Goal: Information Seeking & Learning: Learn about a topic

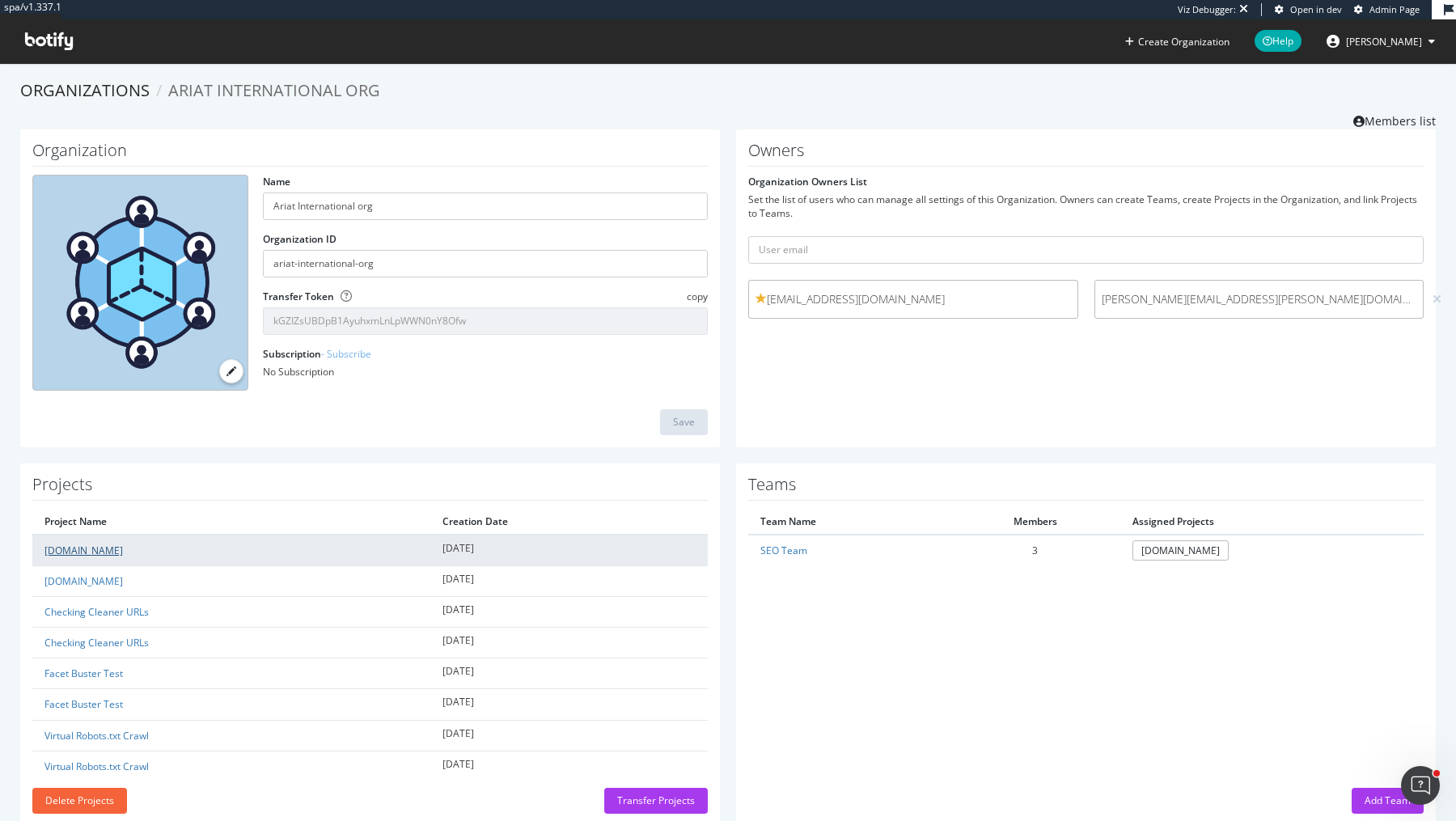
click at [94, 553] on link "[DOMAIN_NAME]" at bounding box center [84, 550] width 79 height 14
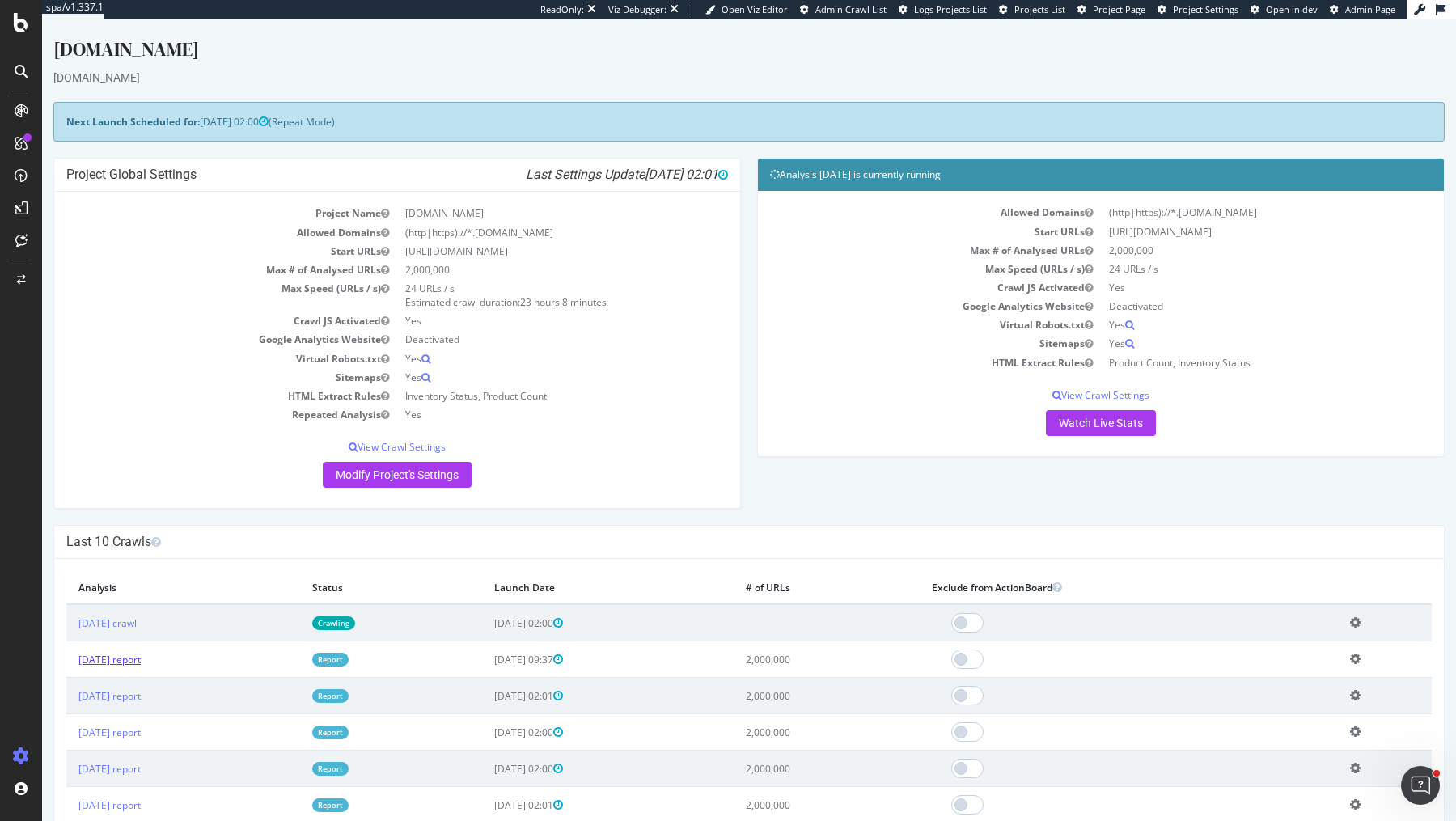
click at [140, 652] on link "[DATE] report" at bounding box center [110, 659] width 62 height 14
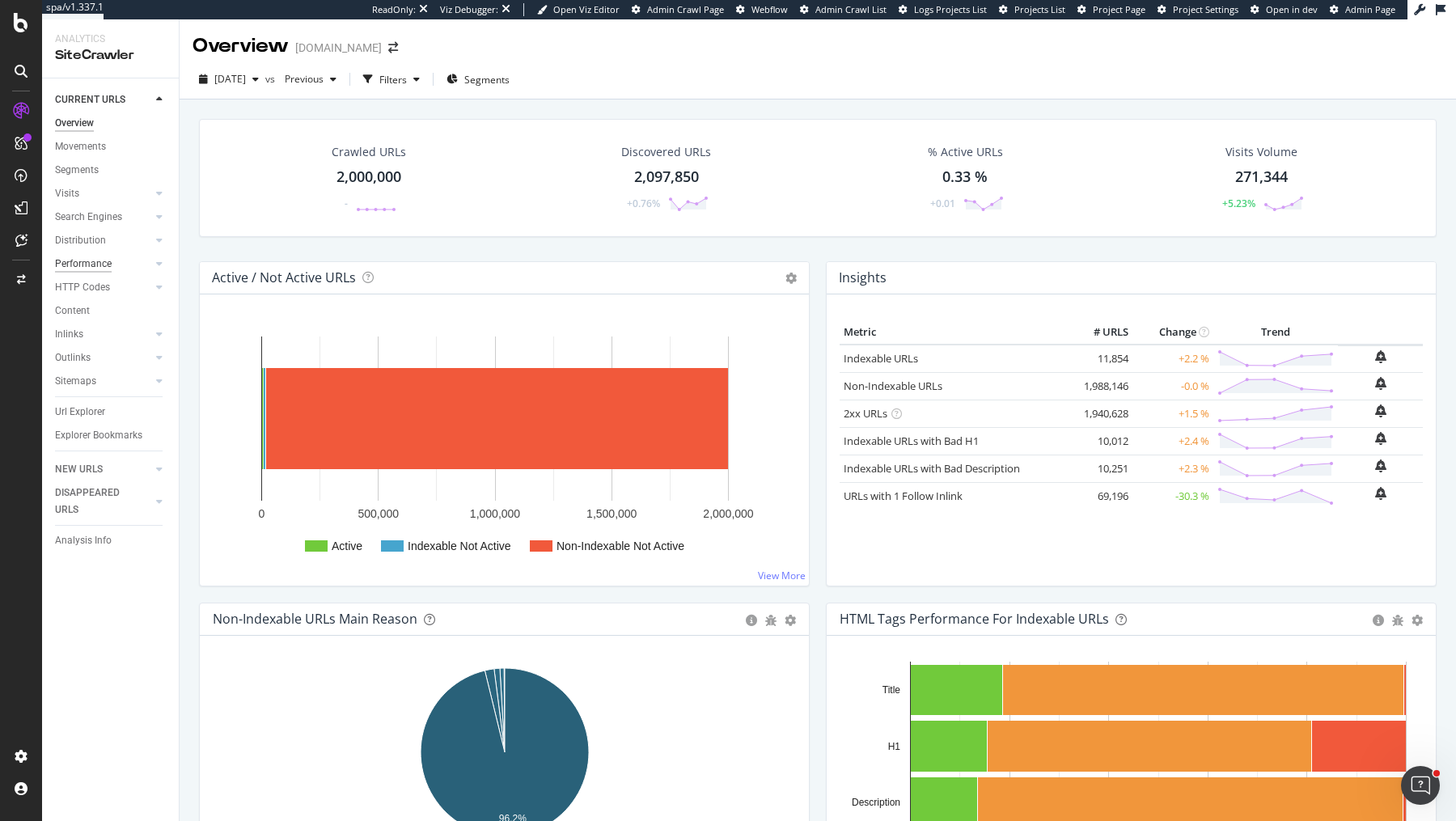
click at [102, 259] on div "Performance" at bounding box center [84, 263] width 56 height 17
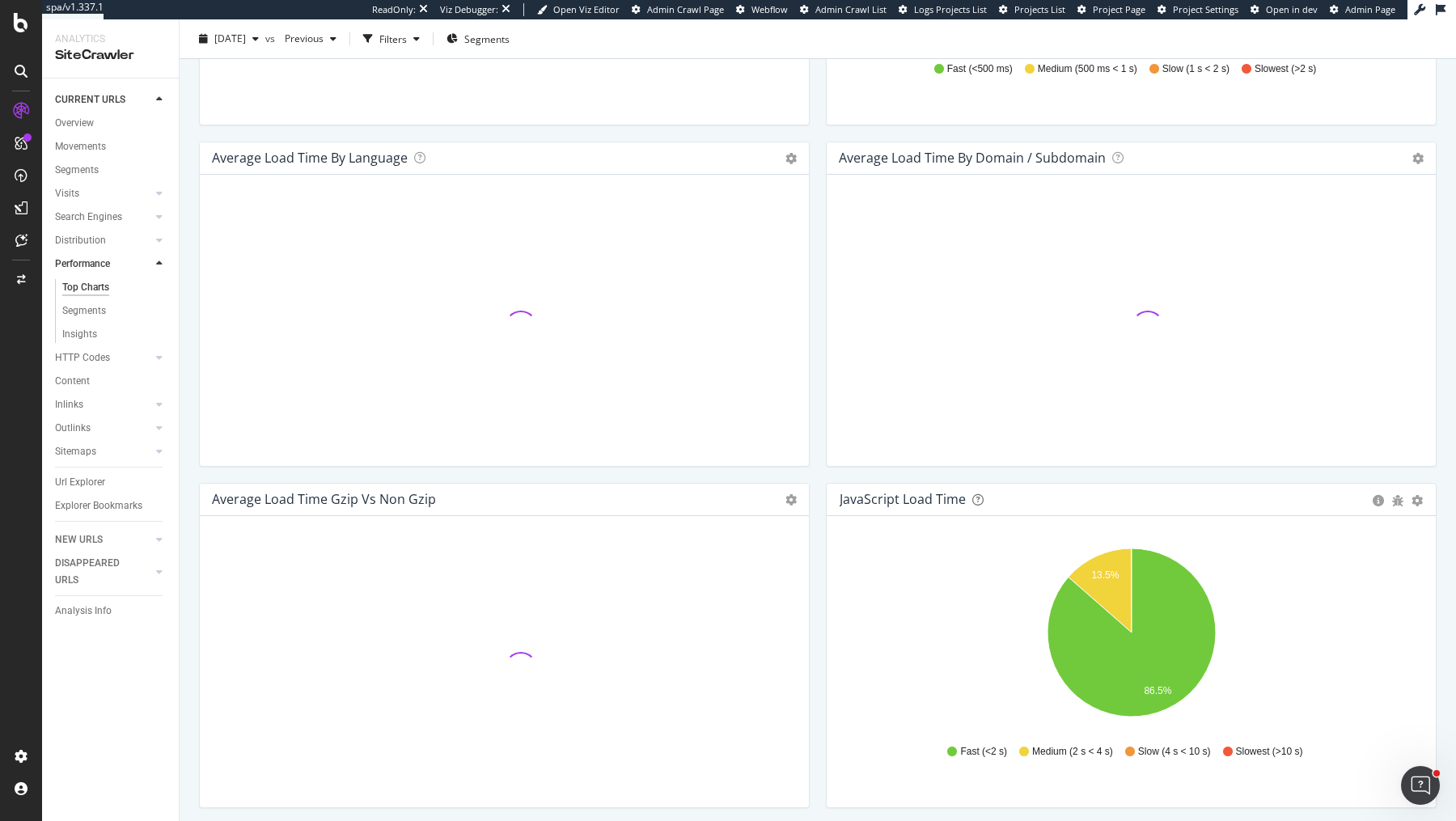
scroll to position [831, 0]
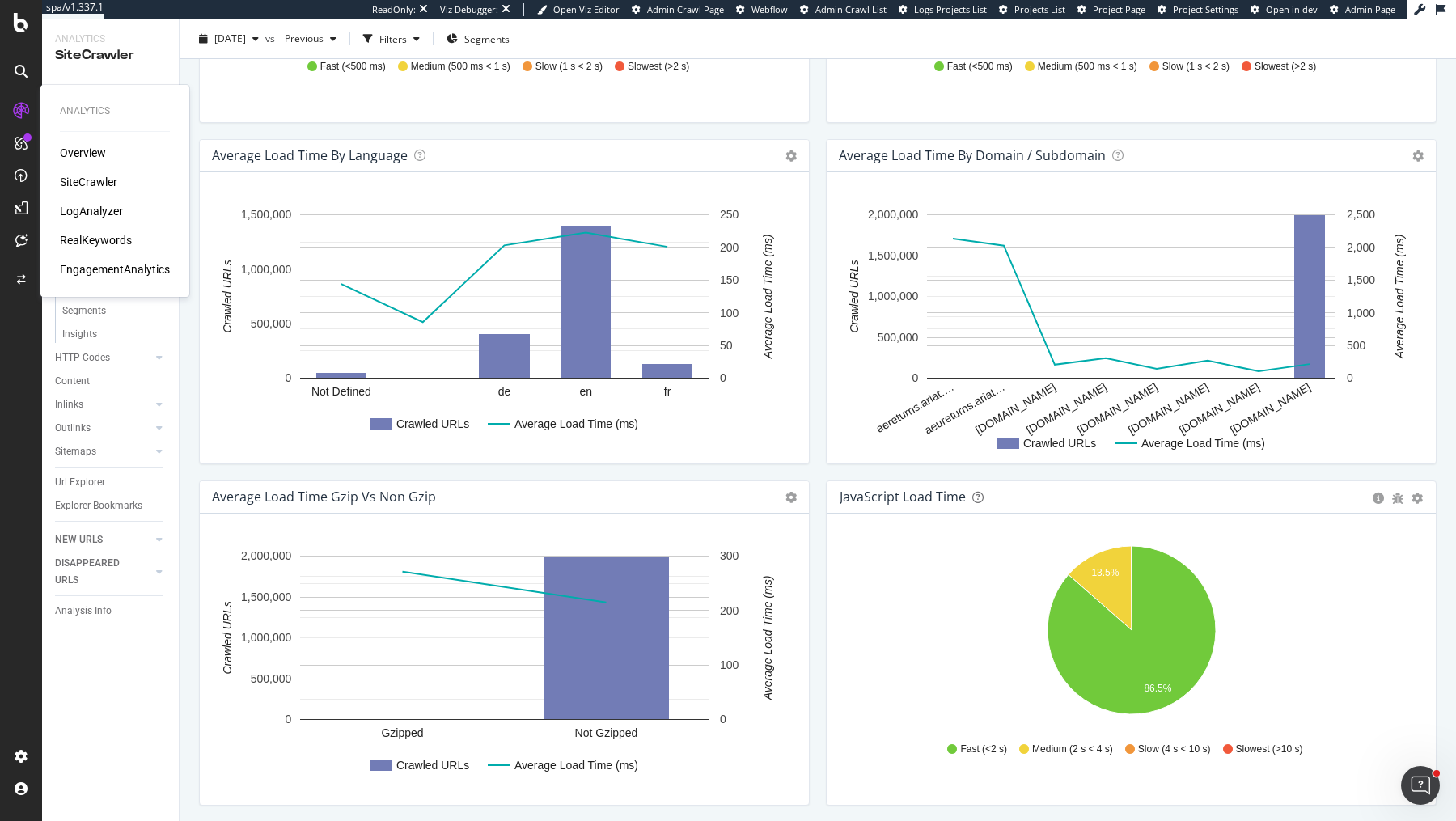
click at [109, 209] on div "LogAnalyzer" at bounding box center [91, 211] width 63 height 17
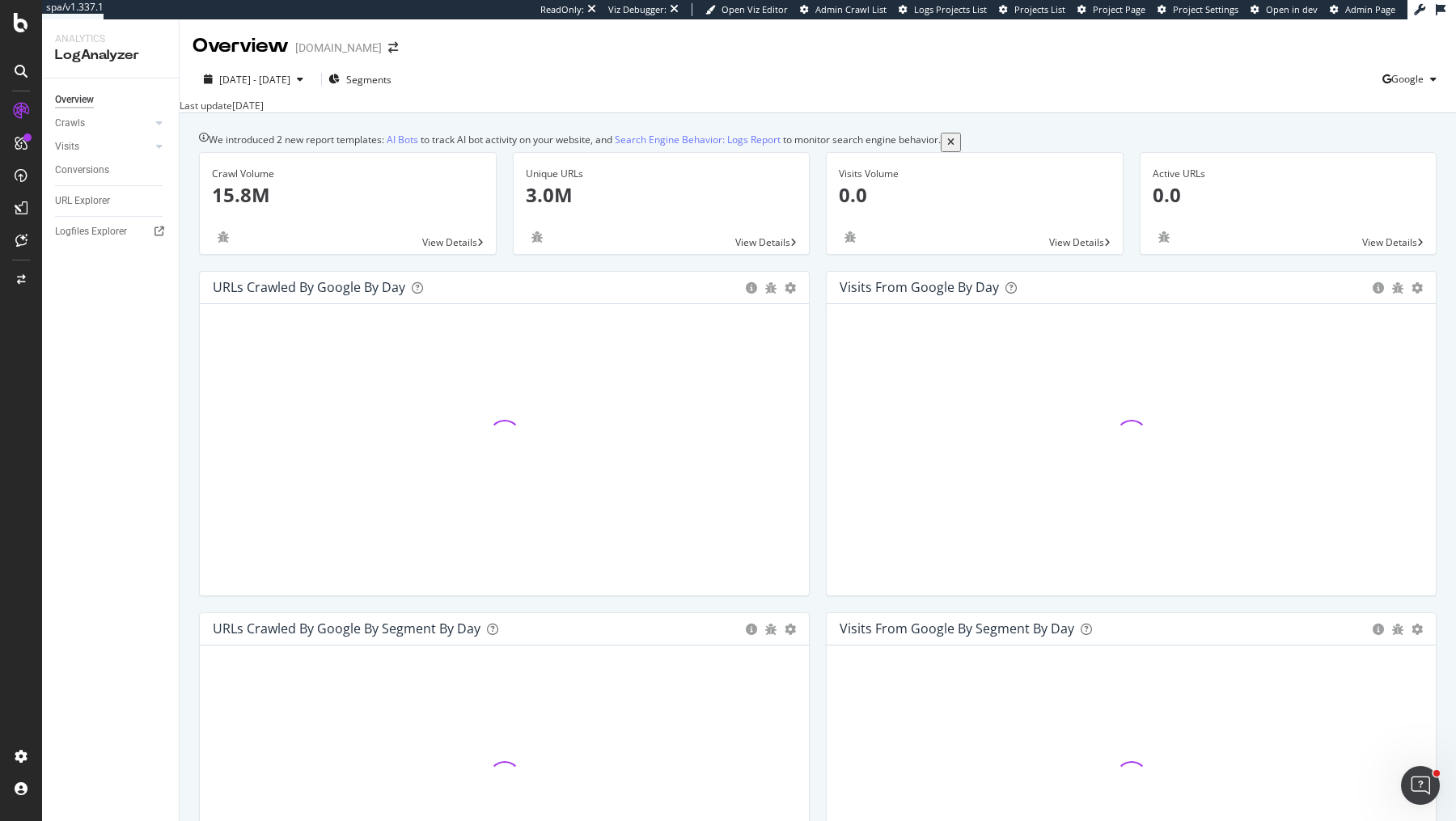
click at [535, 147] on div "We introduced 2 new report templates: AI Bots to track AI bot activity on your …" at bounding box center [574, 141] width 732 height 18
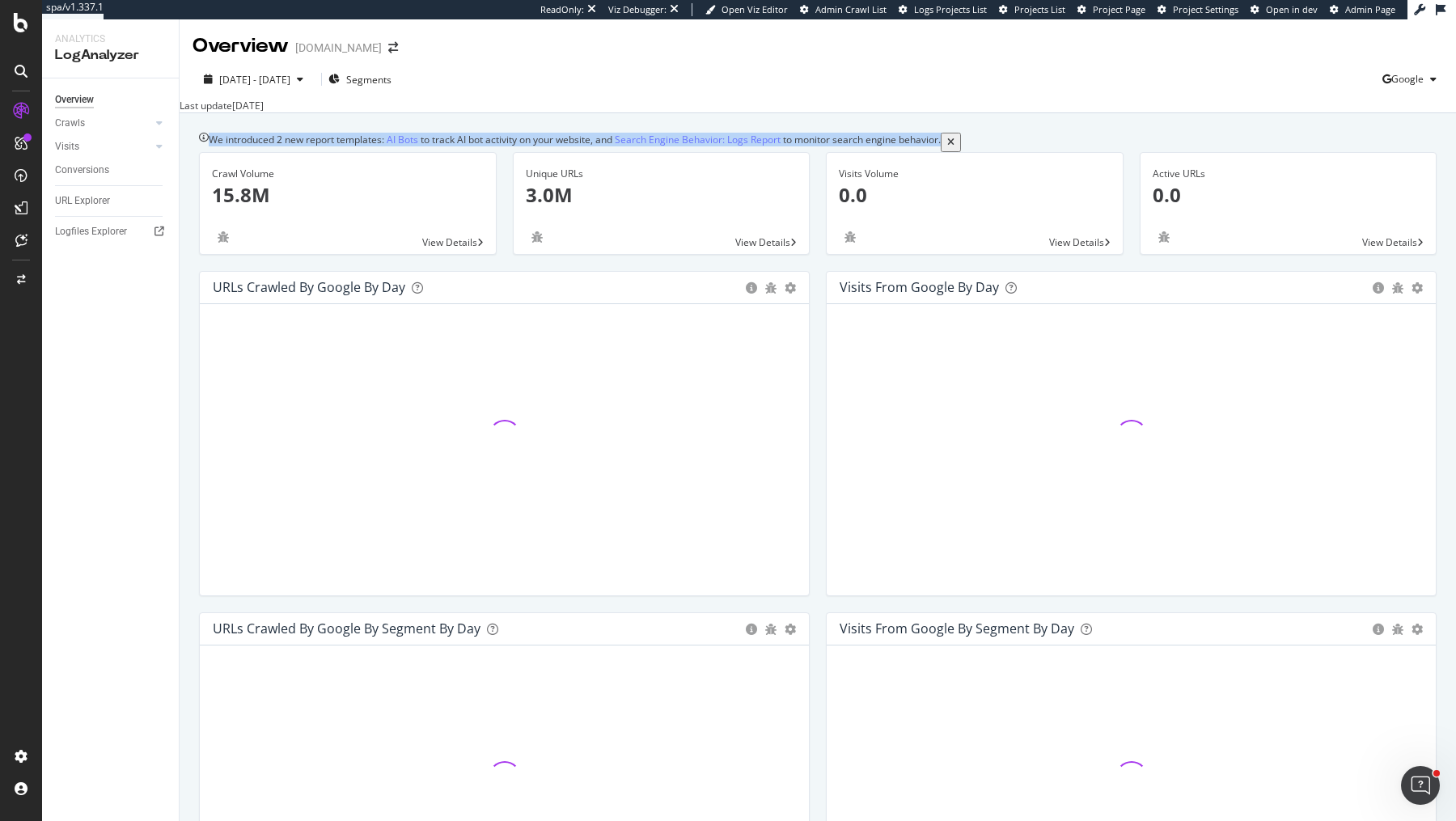
click at [535, 147] on div "We introduced 2 new report templates: AI Bots to track AI bot activity on your …" at bounding box center [574, 141] width 732 height 18
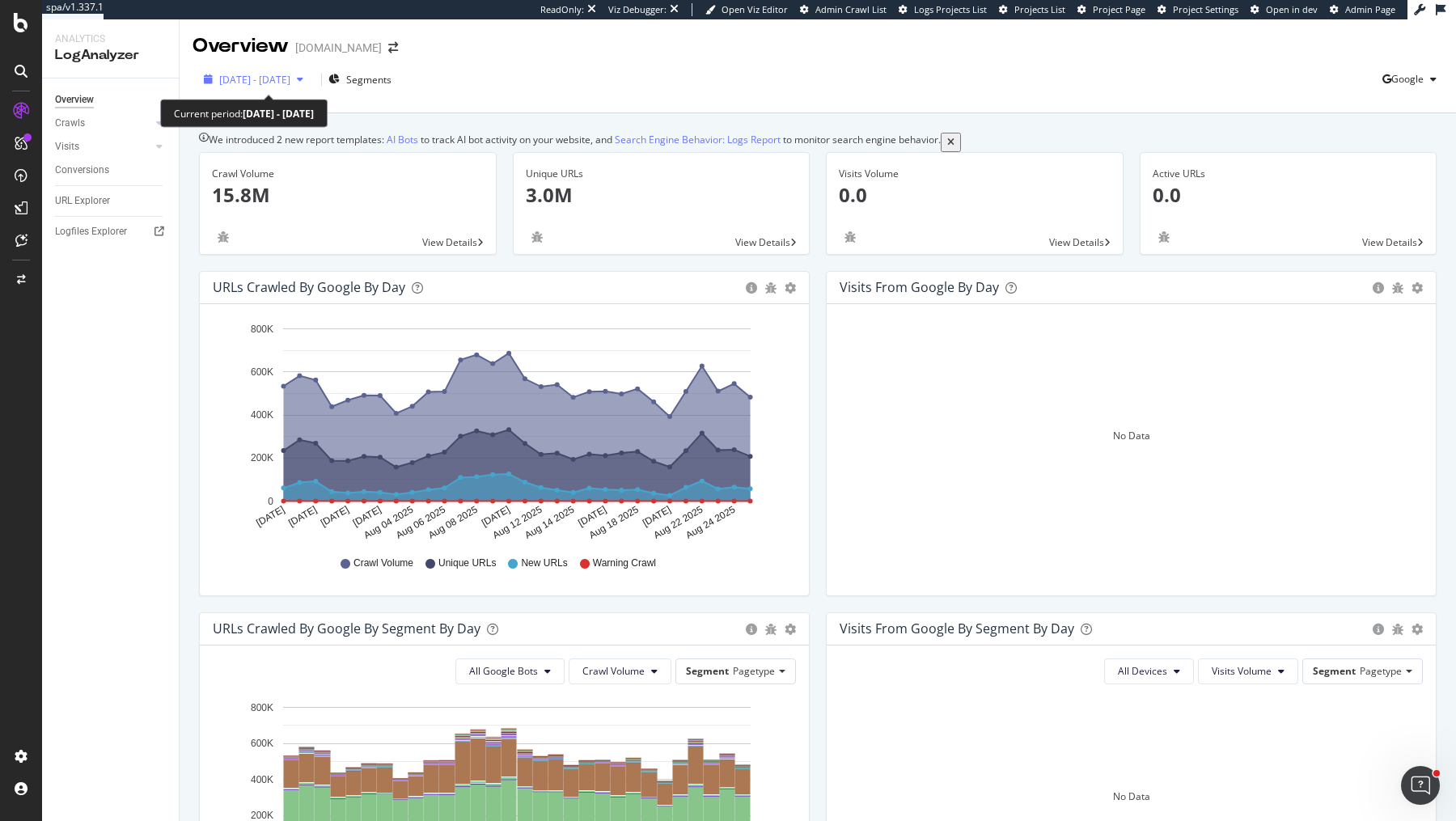
click at [287, 86] on span "[DATE] - [DATE]" at bounding box center [254, 80] width 71 height 14
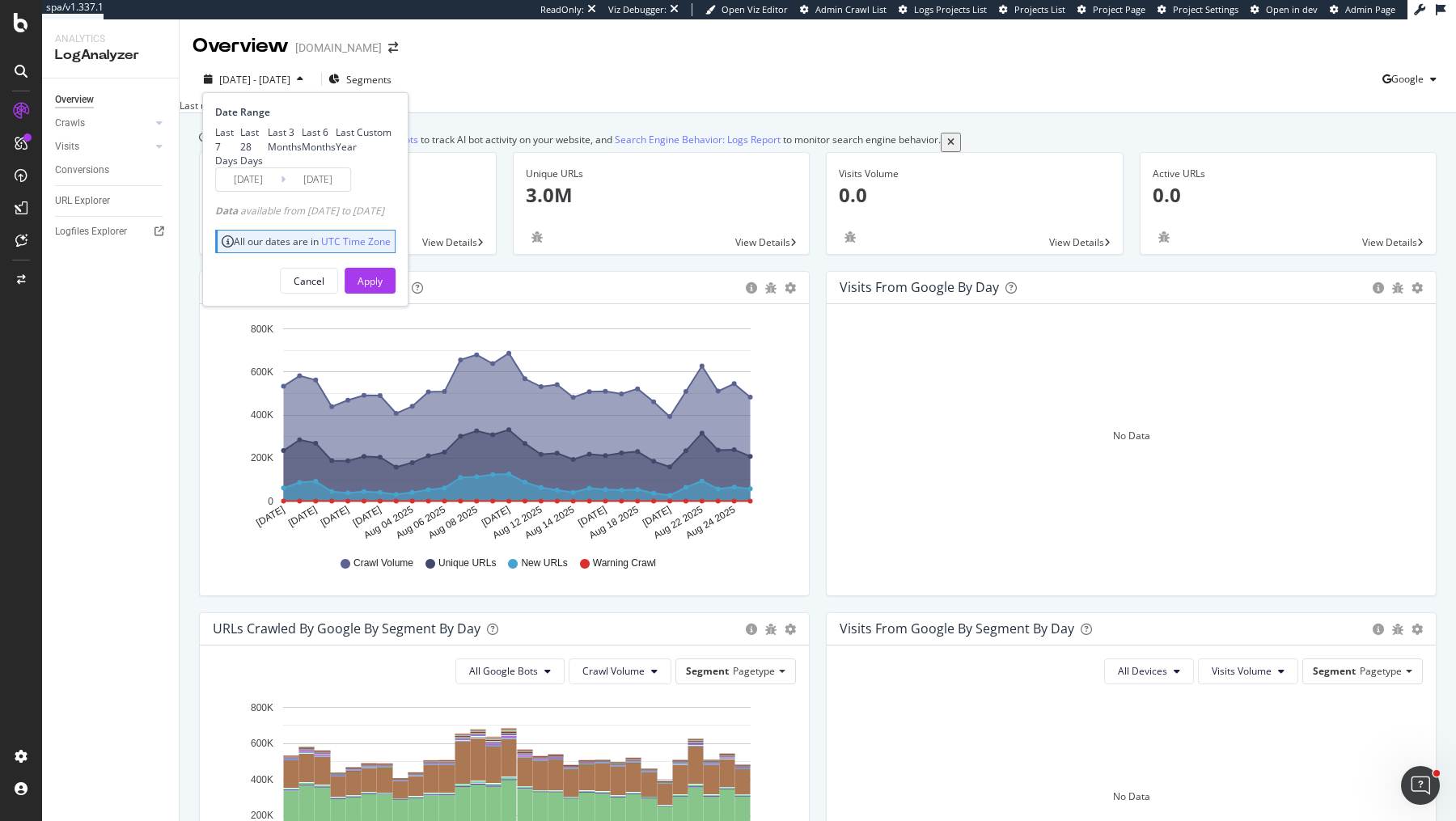
click at [267, 153] on div "Last 3 Months" at bounding box center [284, 139] width 34 height 27
type input "[DATE]"
click at [383, 288] on div "Apply" at bounding box center [370, 281] width 25 height 14
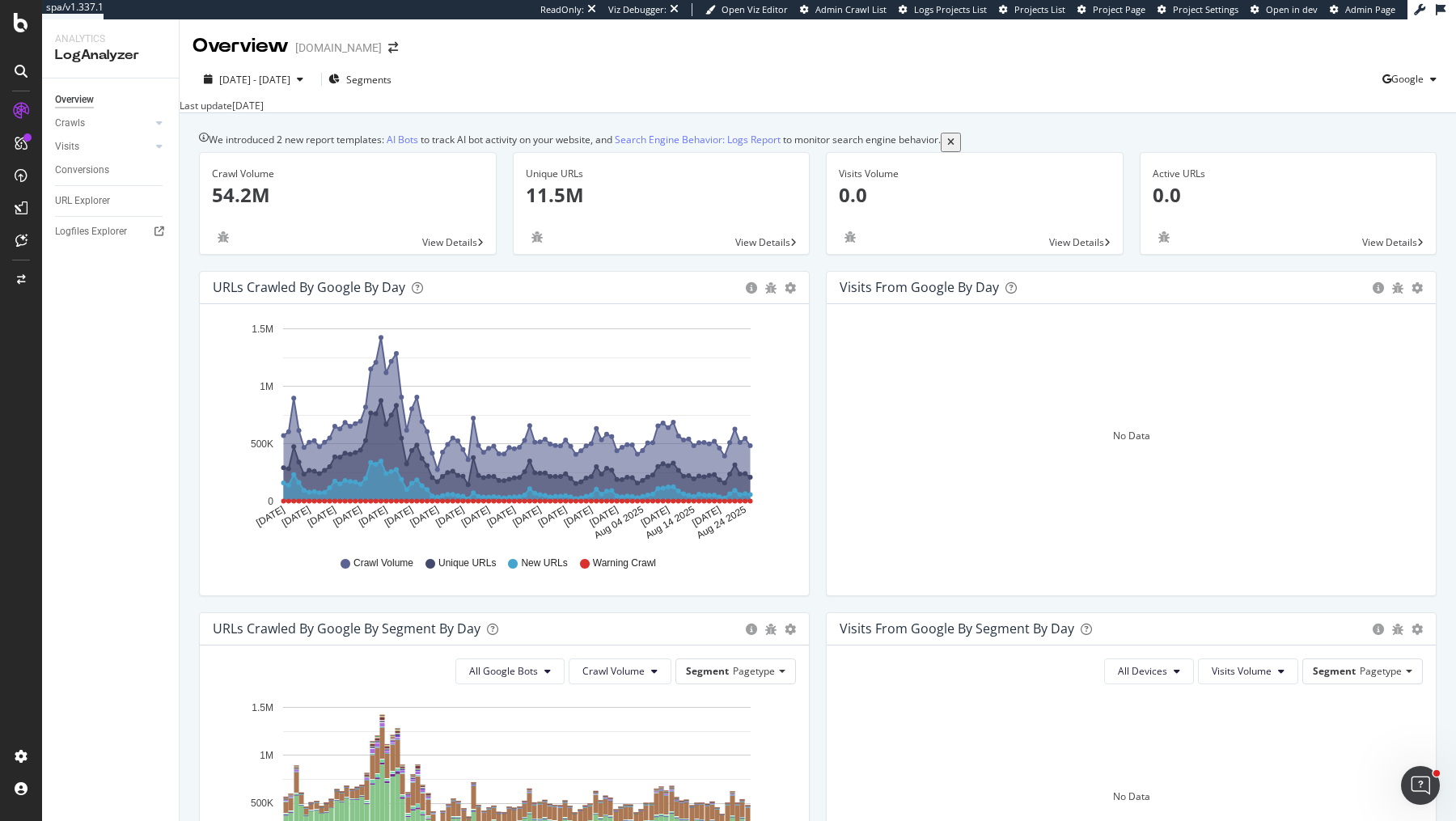
click at [816, 289] on div "URLs Crawled by Google by day Area Table Hold CMD (⌘) while clicking to filter …" at bounding box center [503, 441] width 627 height 341
click at [310, 86] on div "[DATE] - [DATE]" at bounding box center [254, 80] width 113 height 14
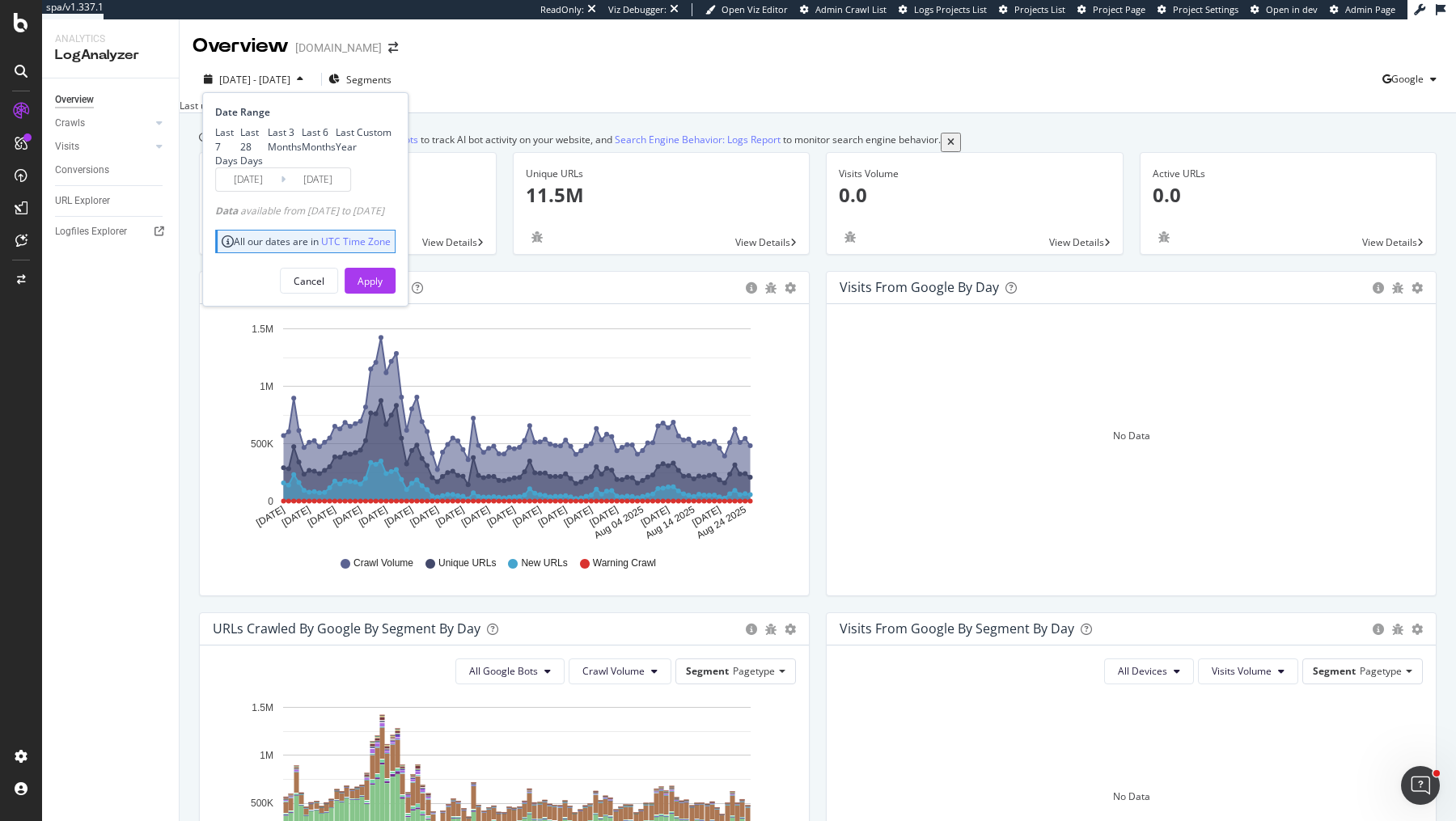
click at [270, 144] on div "Last 7 Days Last 28 Days Last 3 Months Last 6 Months Last Year Custom" at bounding box center [302, 146] width 176 height 41
click at [267, 152] on div "Last 28 Days" at bounding box center [254, 146] width 27 height 41
type input "[DATE]"
click at [383, 288] on div "Apply" at bounding box center [370, 281] width 25 height 14
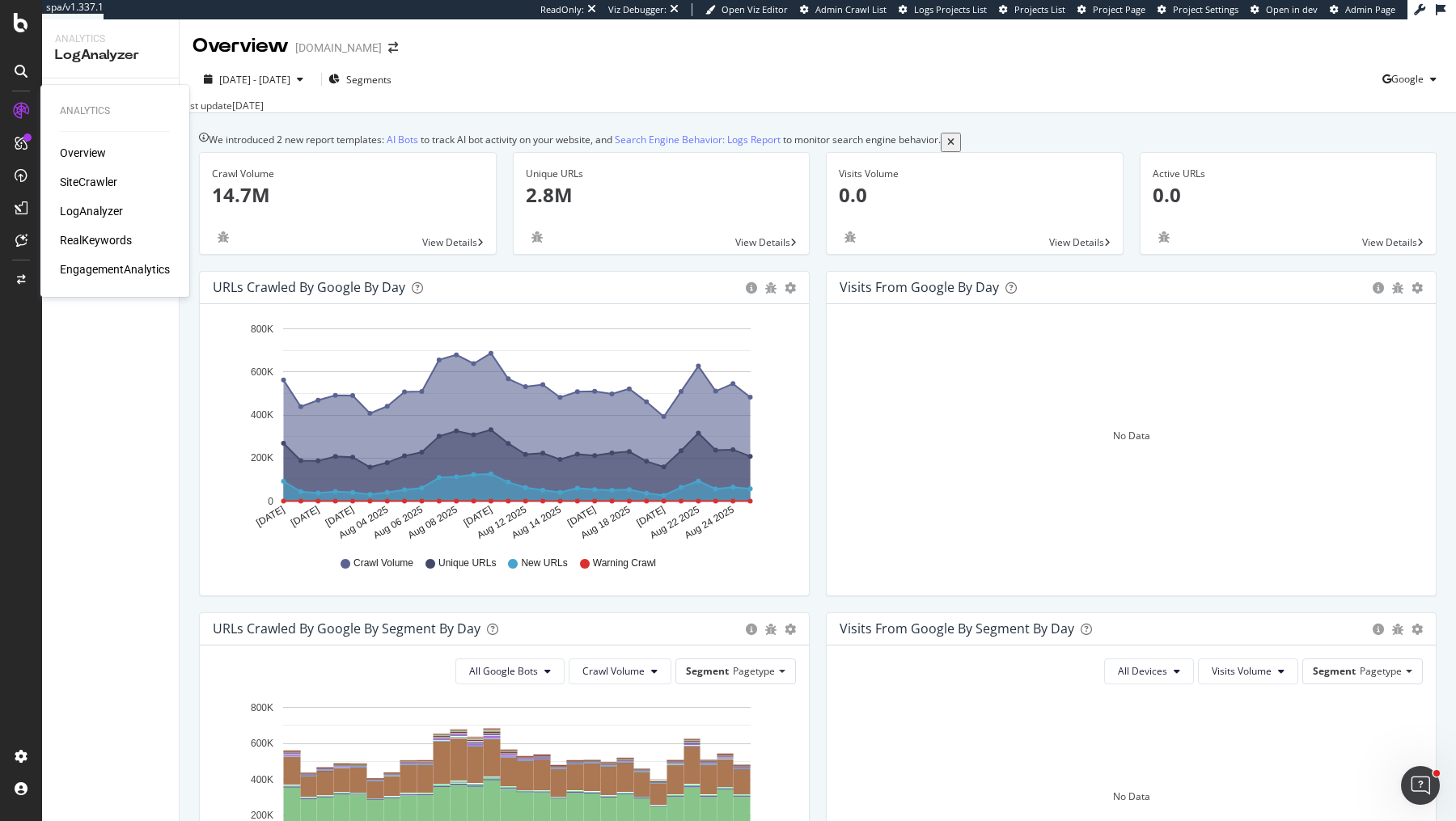
click at [115, 240] on div "RealKeywords" at bounding box center [96, 240] width 72 height 17
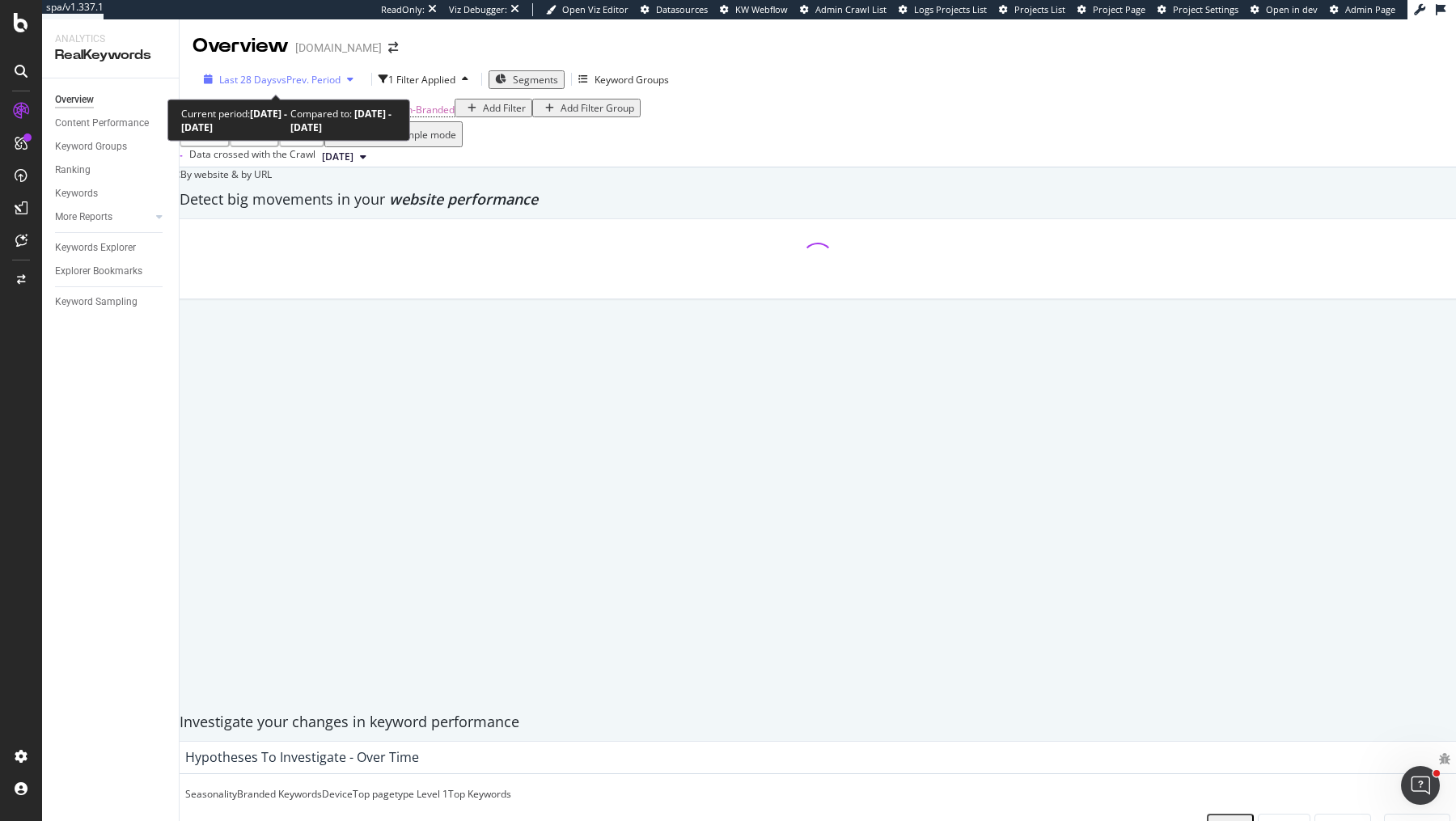
click at [306, 73] on div "Last 28 Days vs Prev. Period" at bounding box center [278, 80] width 162 height 14
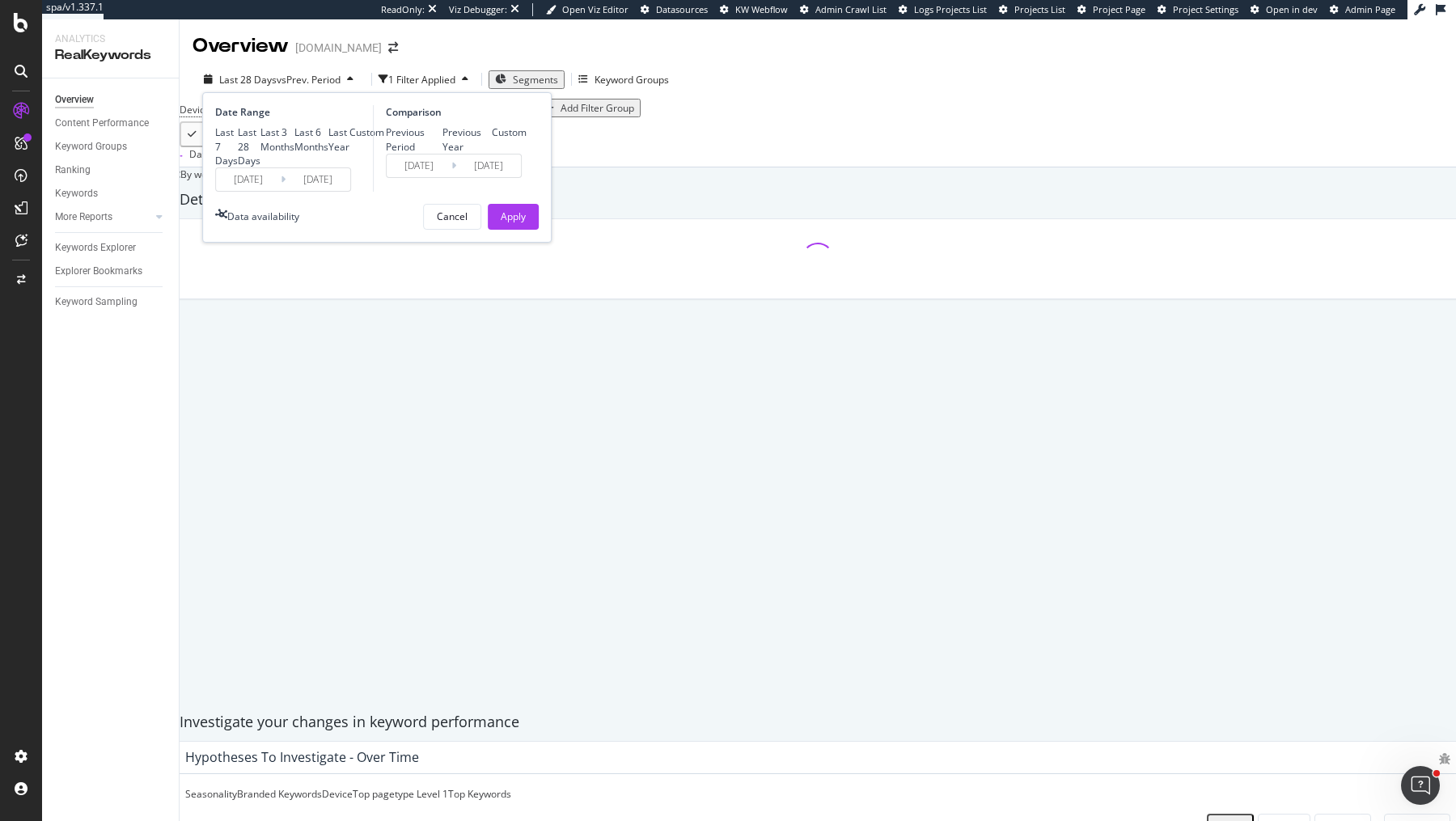
click at [329, 153] on div "Last Year" at bounding box center [339, 139] width 21 height 27
type input "[DATE]"
click at [511, 228] on div "Apply" at bounding box center [513, 217] width 25 height 24
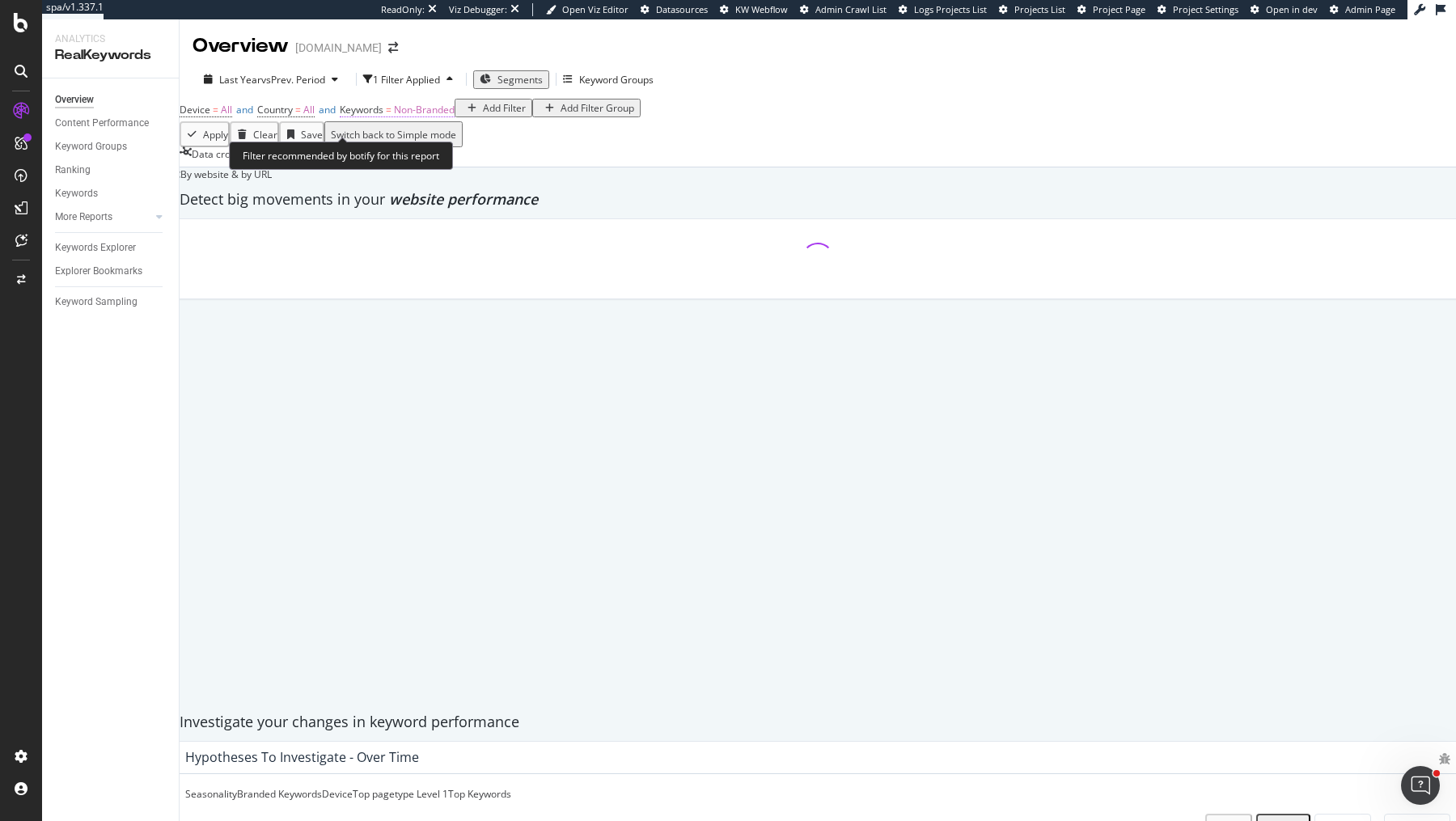
click at [443, 117] on span "Non-Branded" at bounding box center [424, 110] width 60 height 14
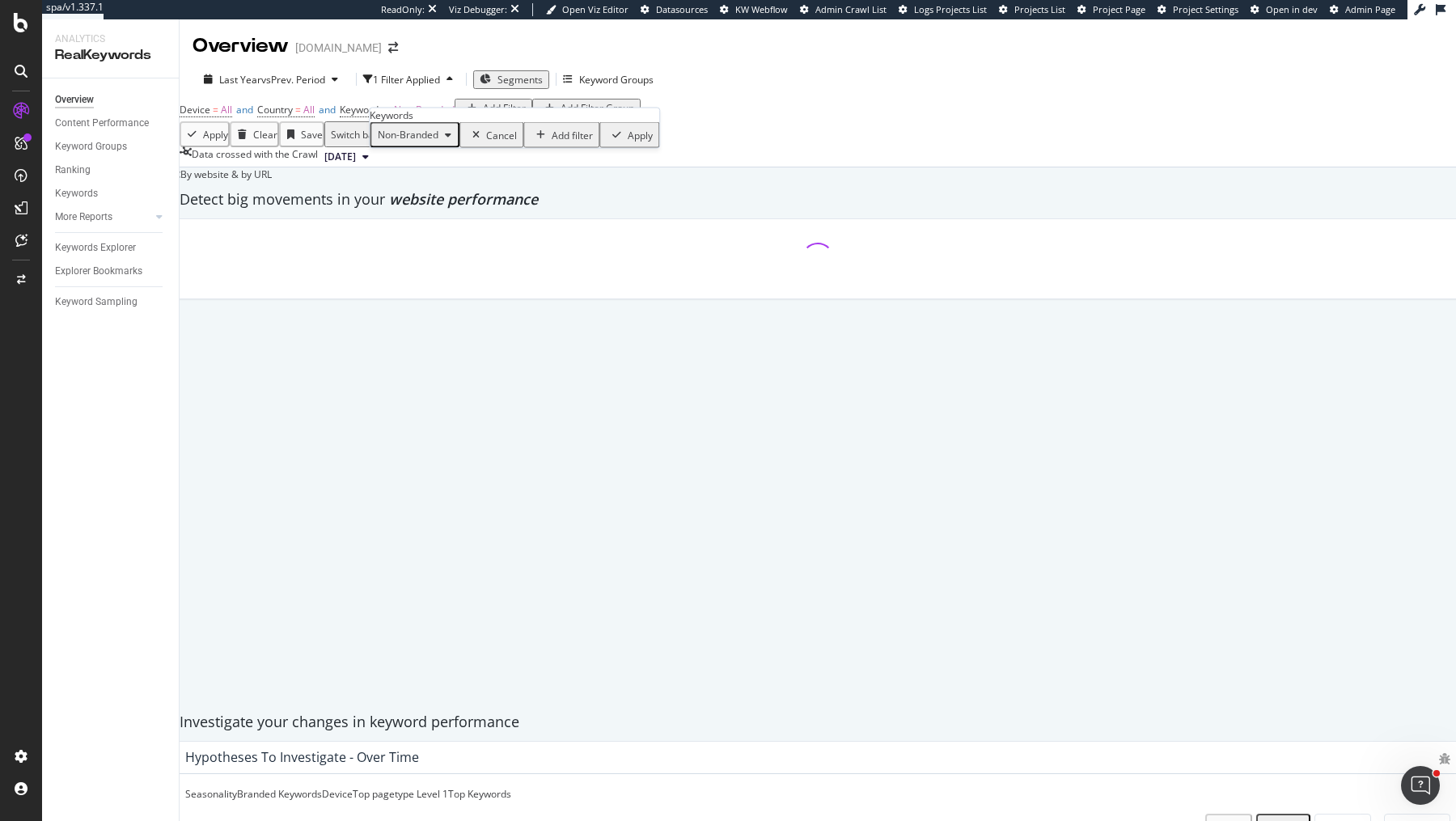
click at [451, 140] on icon "button" at bounding box center [448, 135] width 7 height 10
click at [426, 277] on div at bounding box center [817, 461] width 1293 height 485
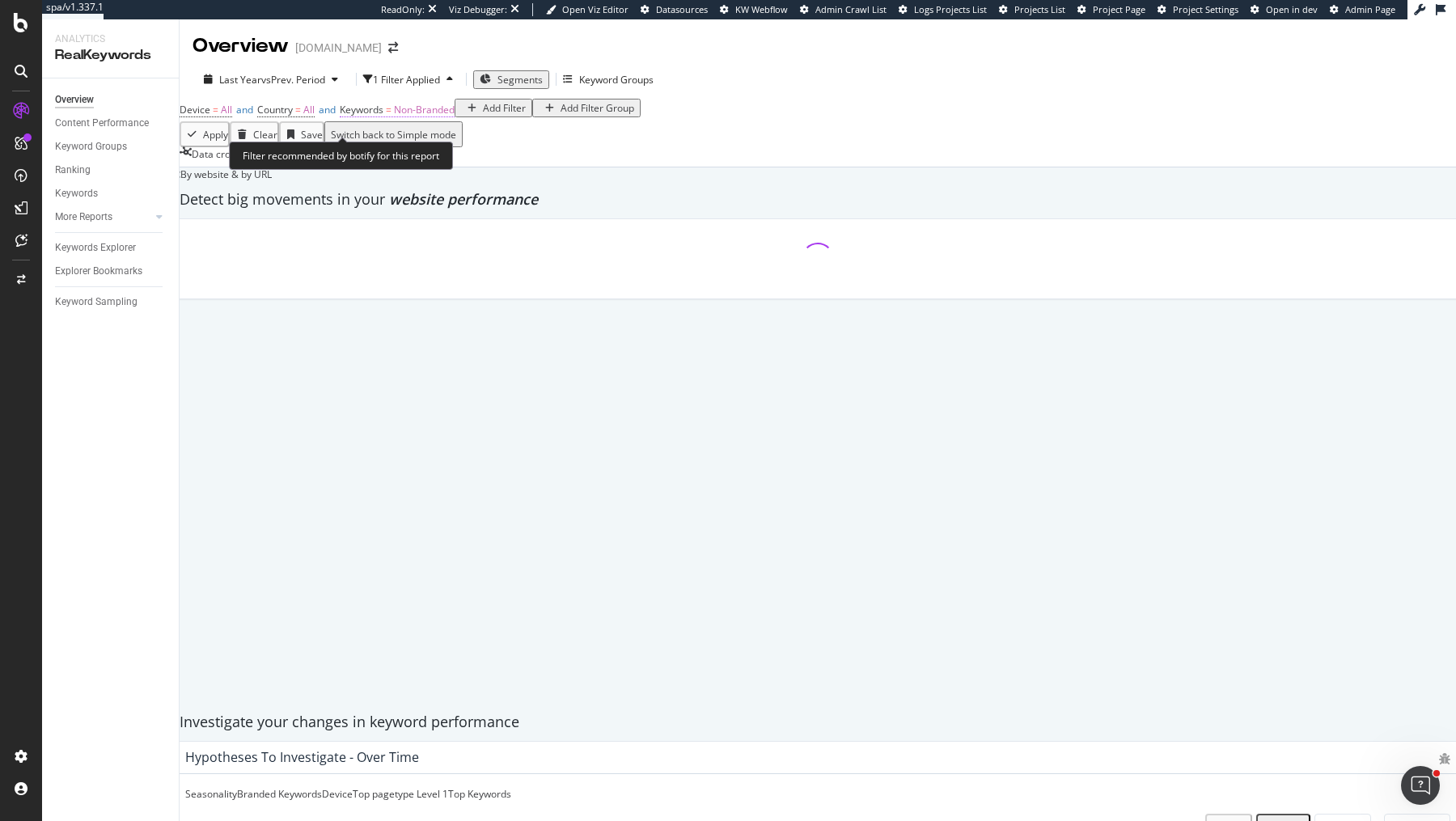
click at [427, 117] on span "Non-Branded" at bounding box center [424, 110] width 60 height 14
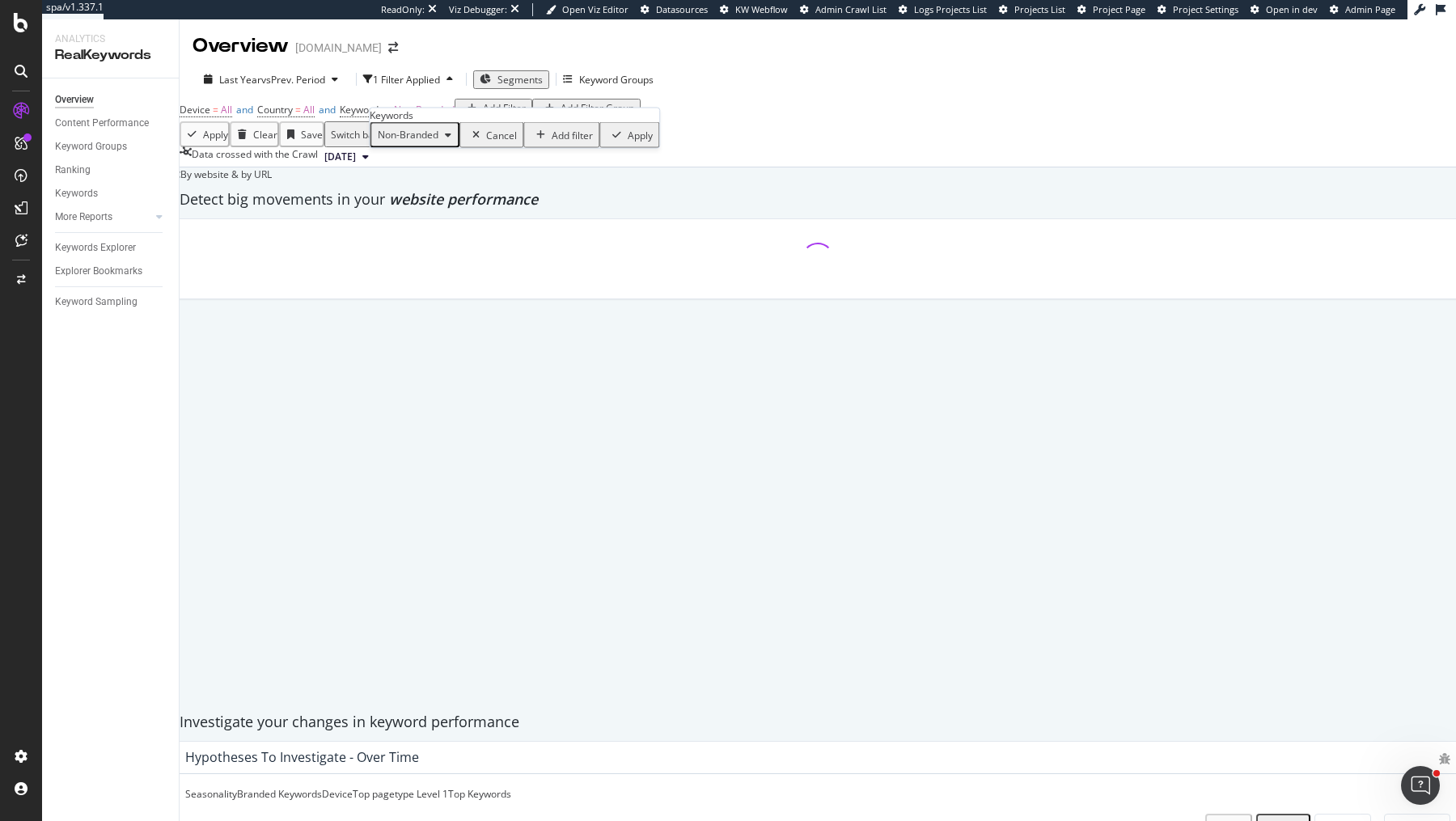
click at [408, 146] on div "Non-Branded" at bounding box center [414, 135] width 87 height 21
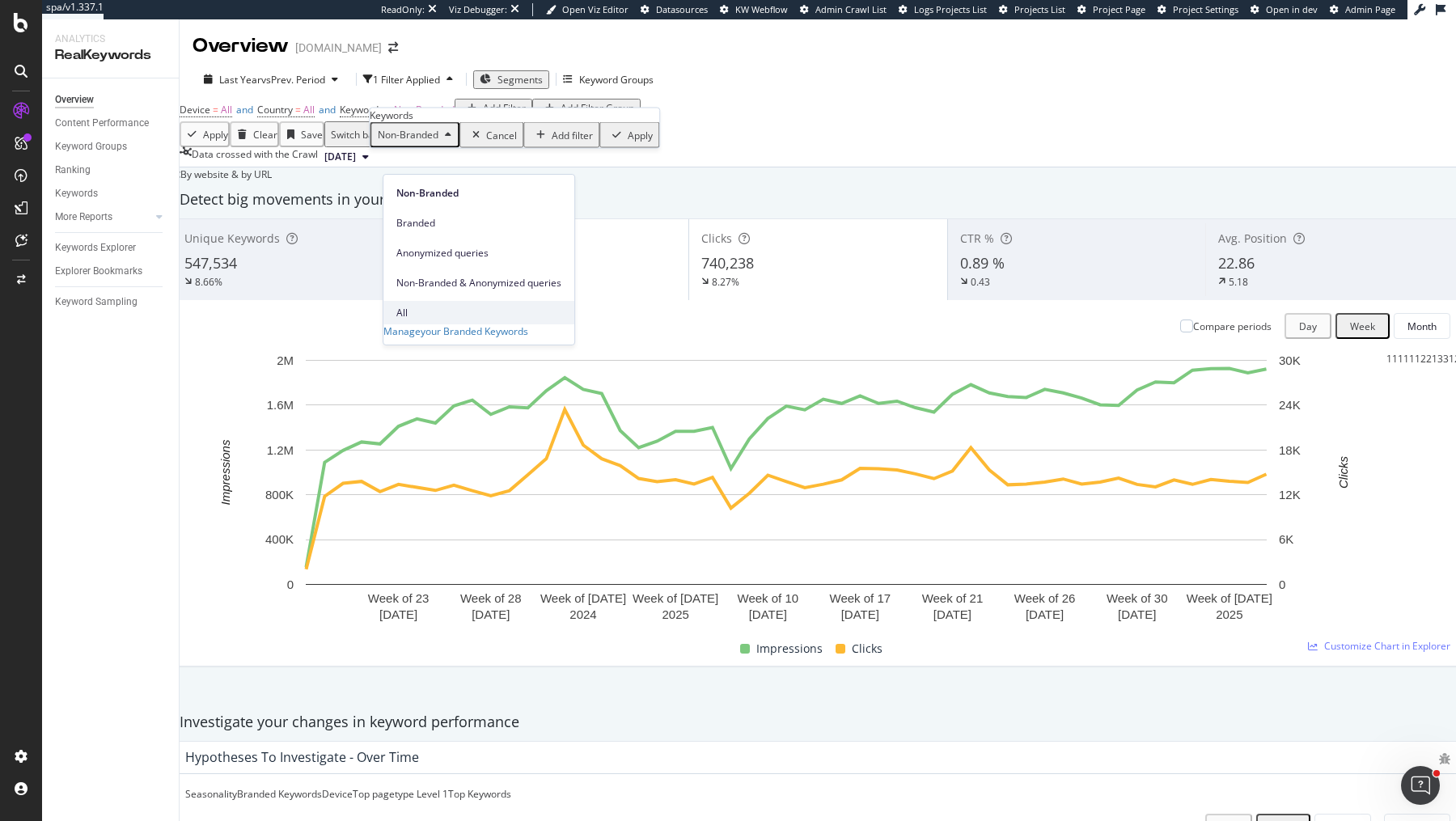
click at [402, 301] on div "All" at bounding box center [478, 313] width 191 height 23
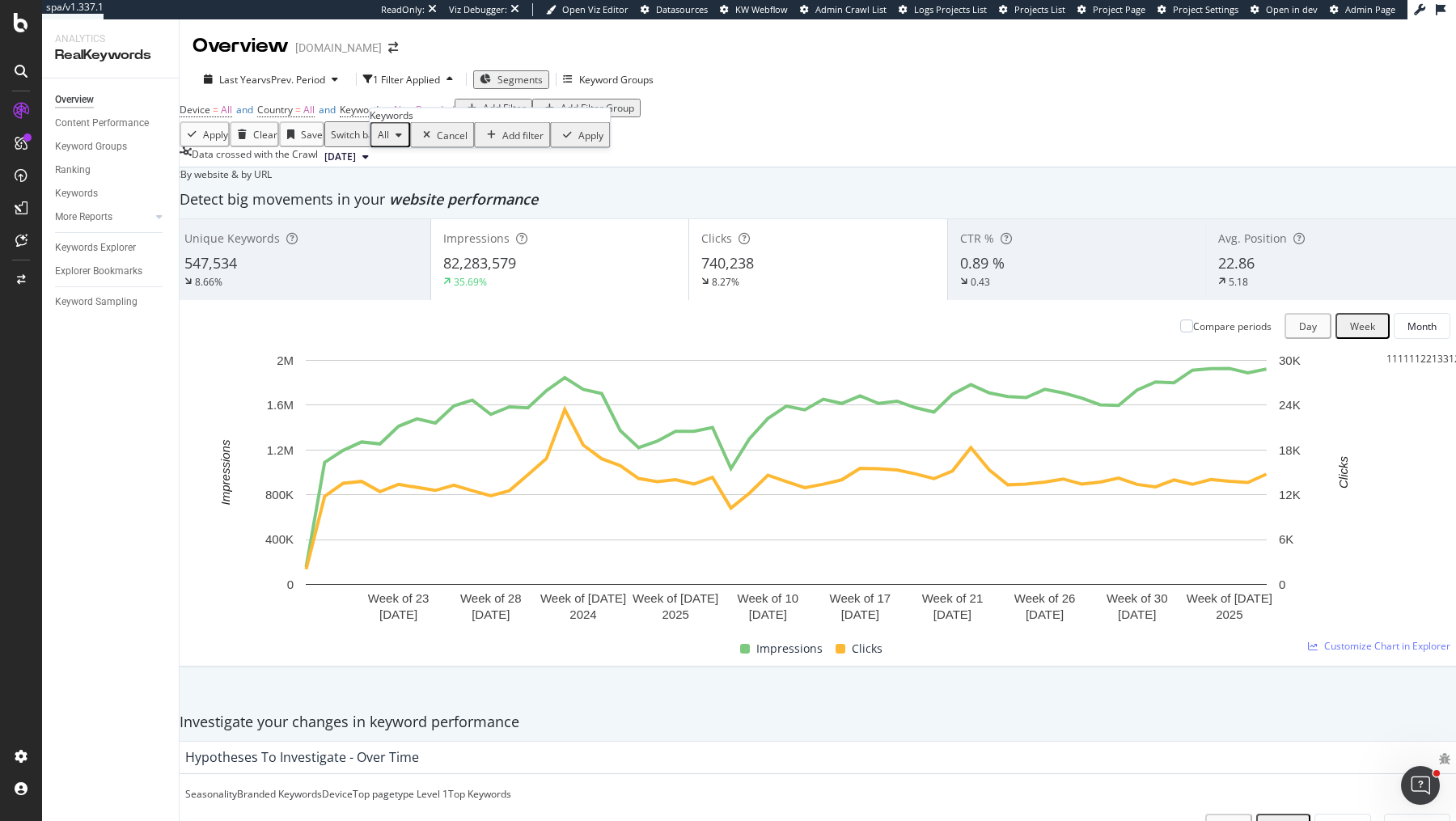
click at [578, 142] on div "Apply" at bounding box center [591, 134] width 25 height 14
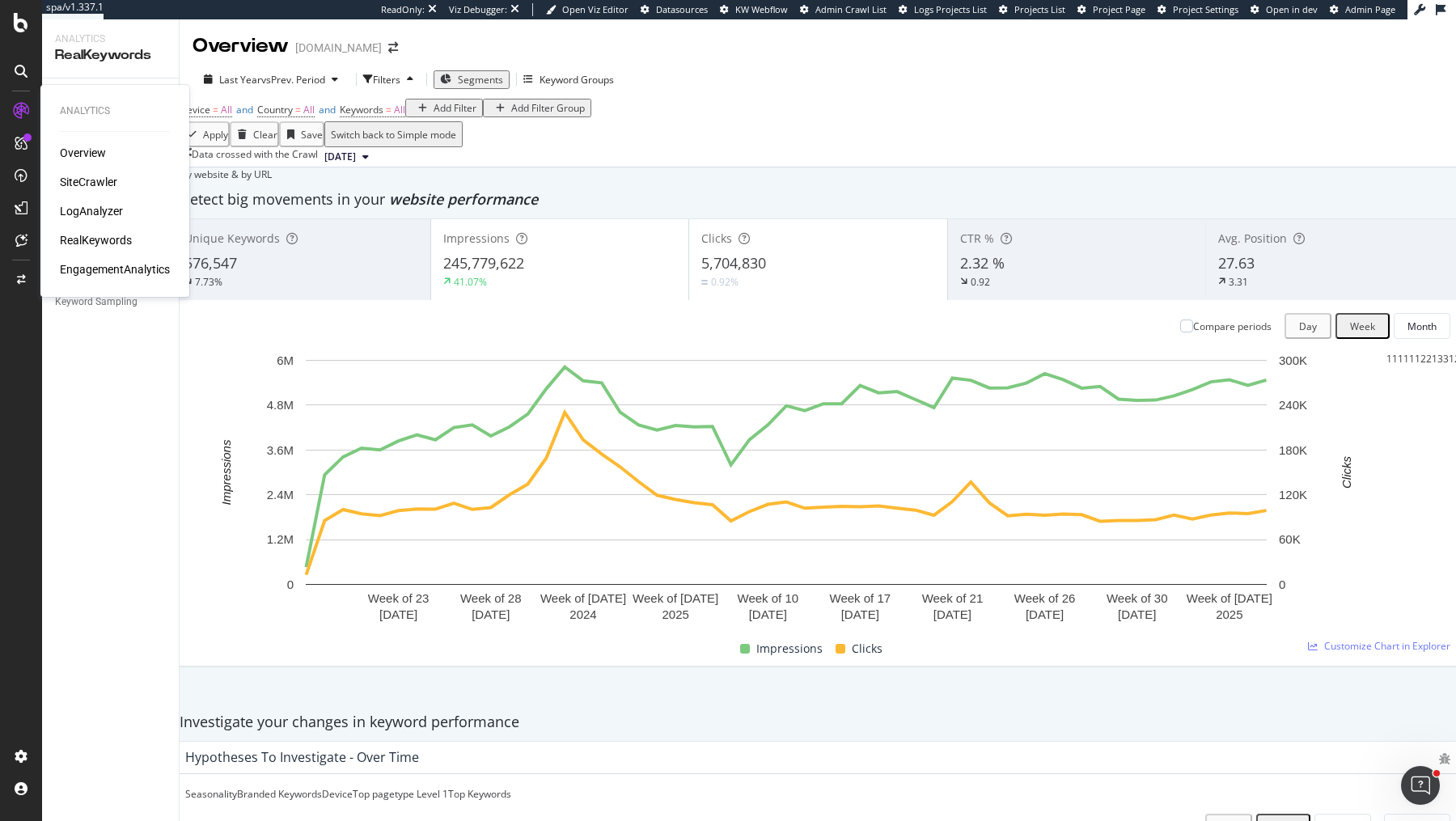
click at [80, 213] on div "LogAnalyzer" at bounding box center [91, 211] width 63 height 17
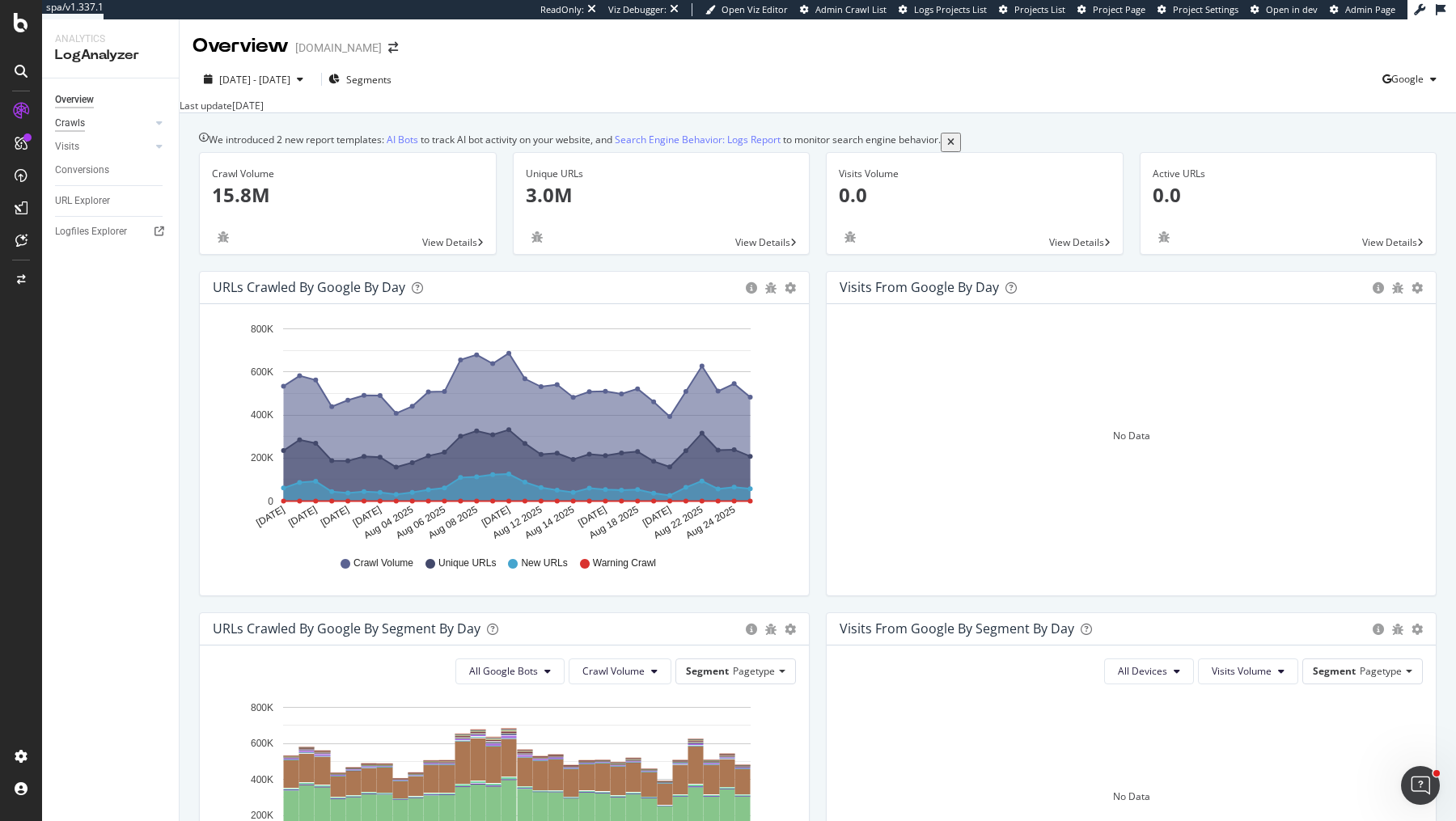
click at [69, 125] on div "Crawls" at bounding box center [70, 122] width 30 height 17
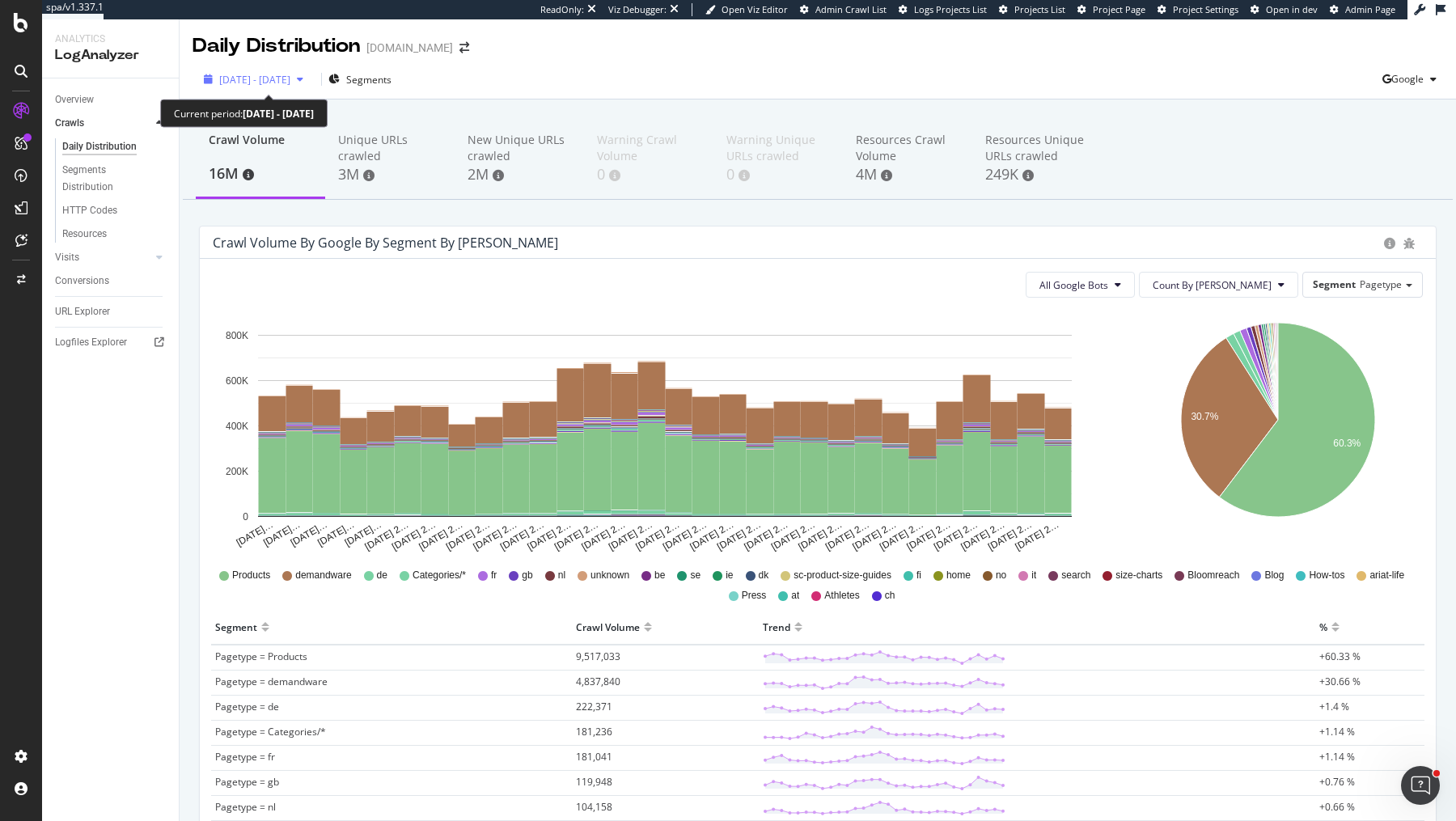
click at [291, 85] on span "[DATE] - [DATE]" at bounding box center [254, 80] width 71 height 14
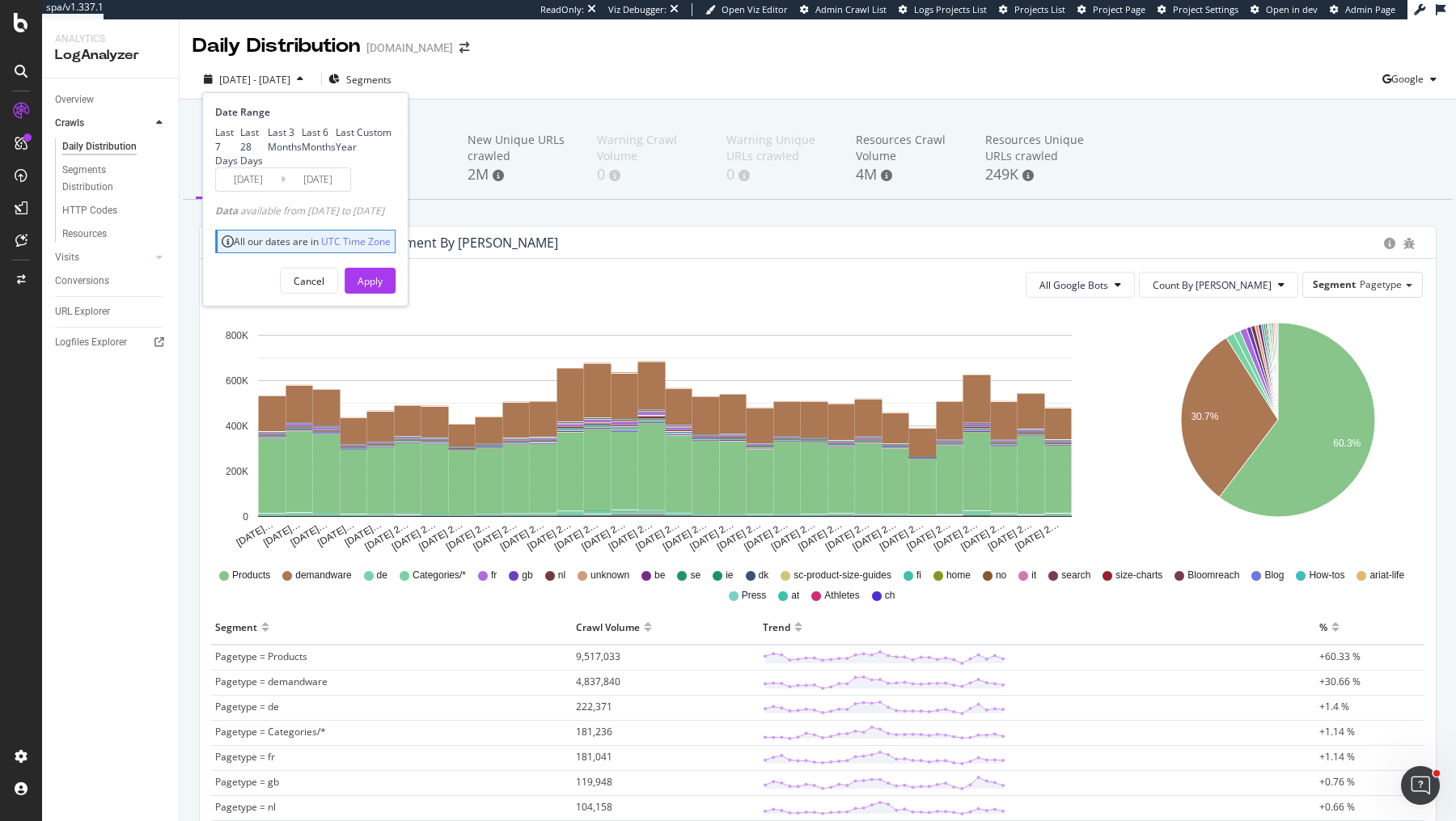
click at [292, 153] on div "Last 3 Months" at bounding box center [284, 139] width 34 height 27
type input "[DATE]"
click at [396, 293] on button "Apply" at bounding box center [369, 280] width 51 height 26
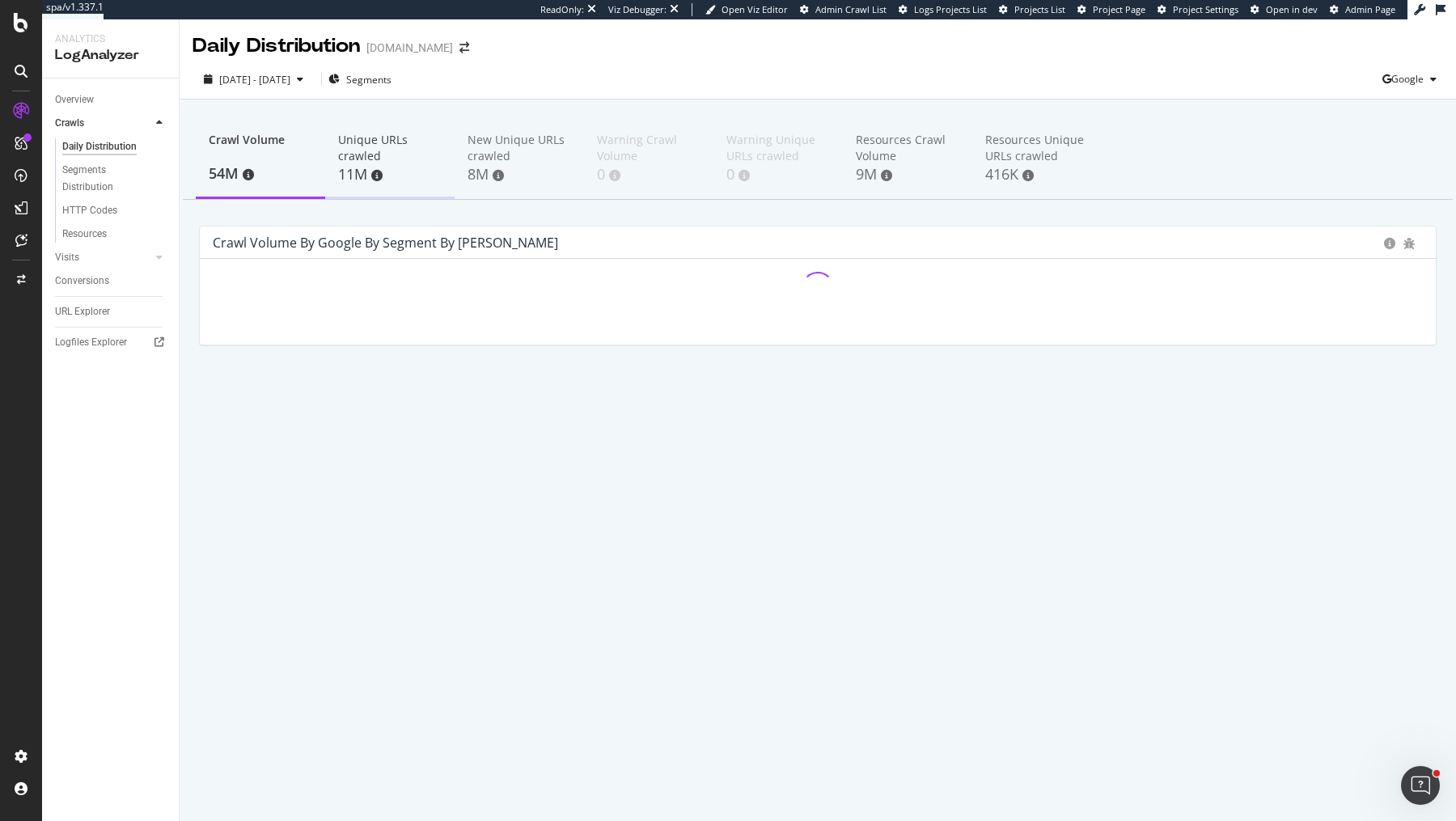
click at [377, 168] on div "11M" at bounding box center [390, 175] width 103 height 21
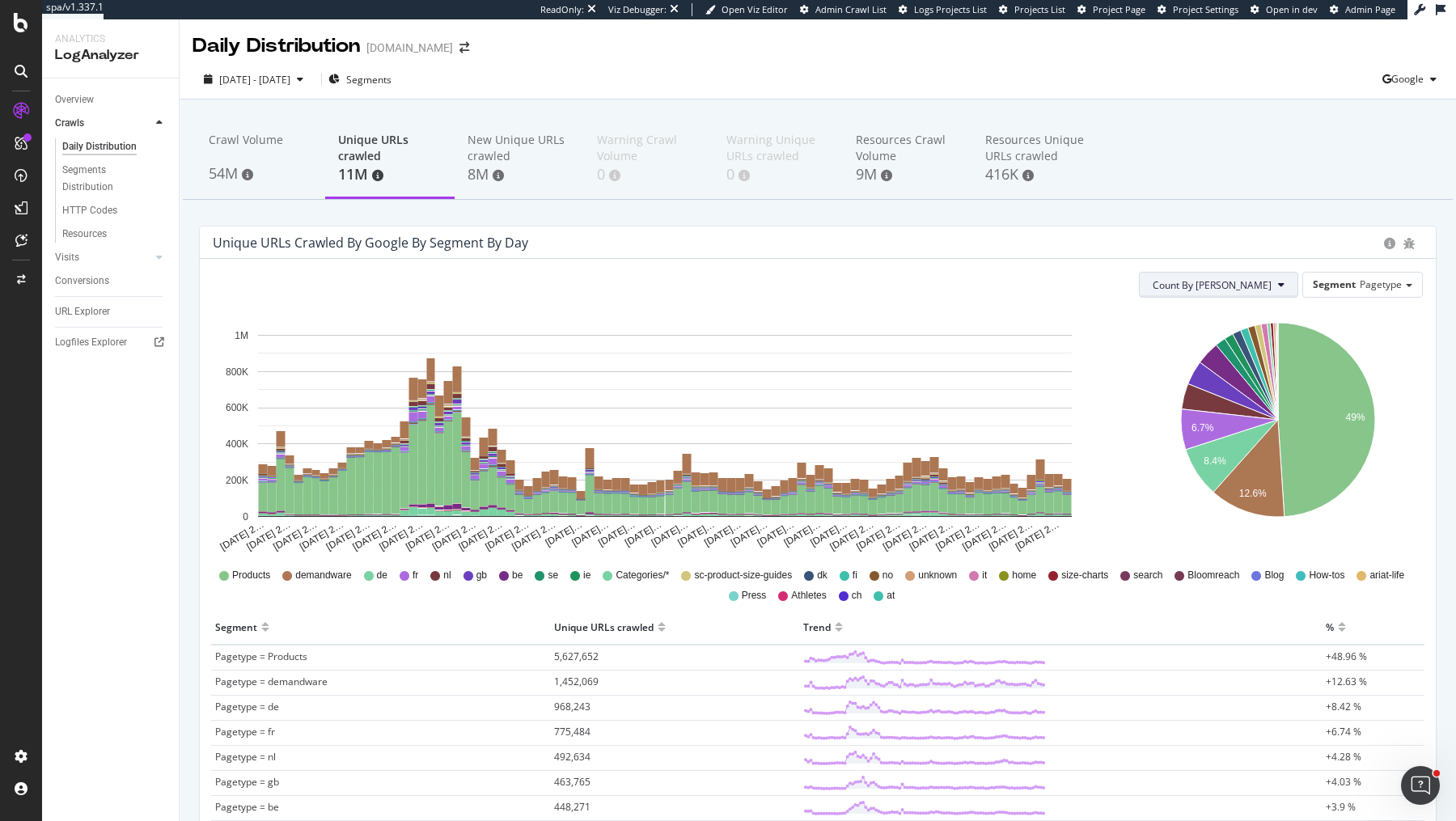
click at [1249, 281] on span "Count By [PERSON_NAME]" at bounding box center [1212, 285] width 119 height 14
click at [1229, 348] on span "Cumulated (all codes)" at bounding box center [1275, 346] width 122 height 15
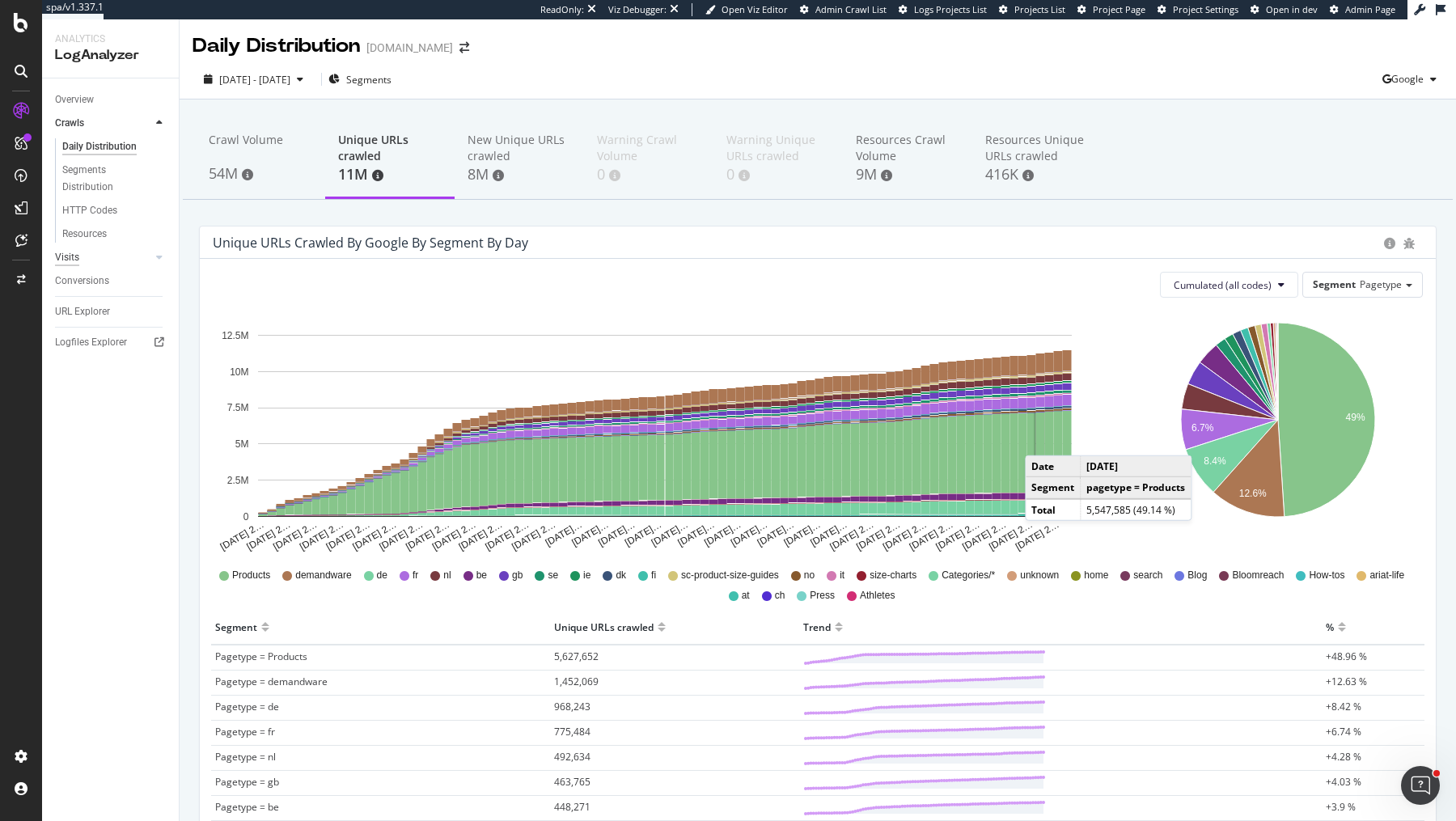
click at [73, 257] on div "Visits" at bounding box center [67, 257] width 24 height 17
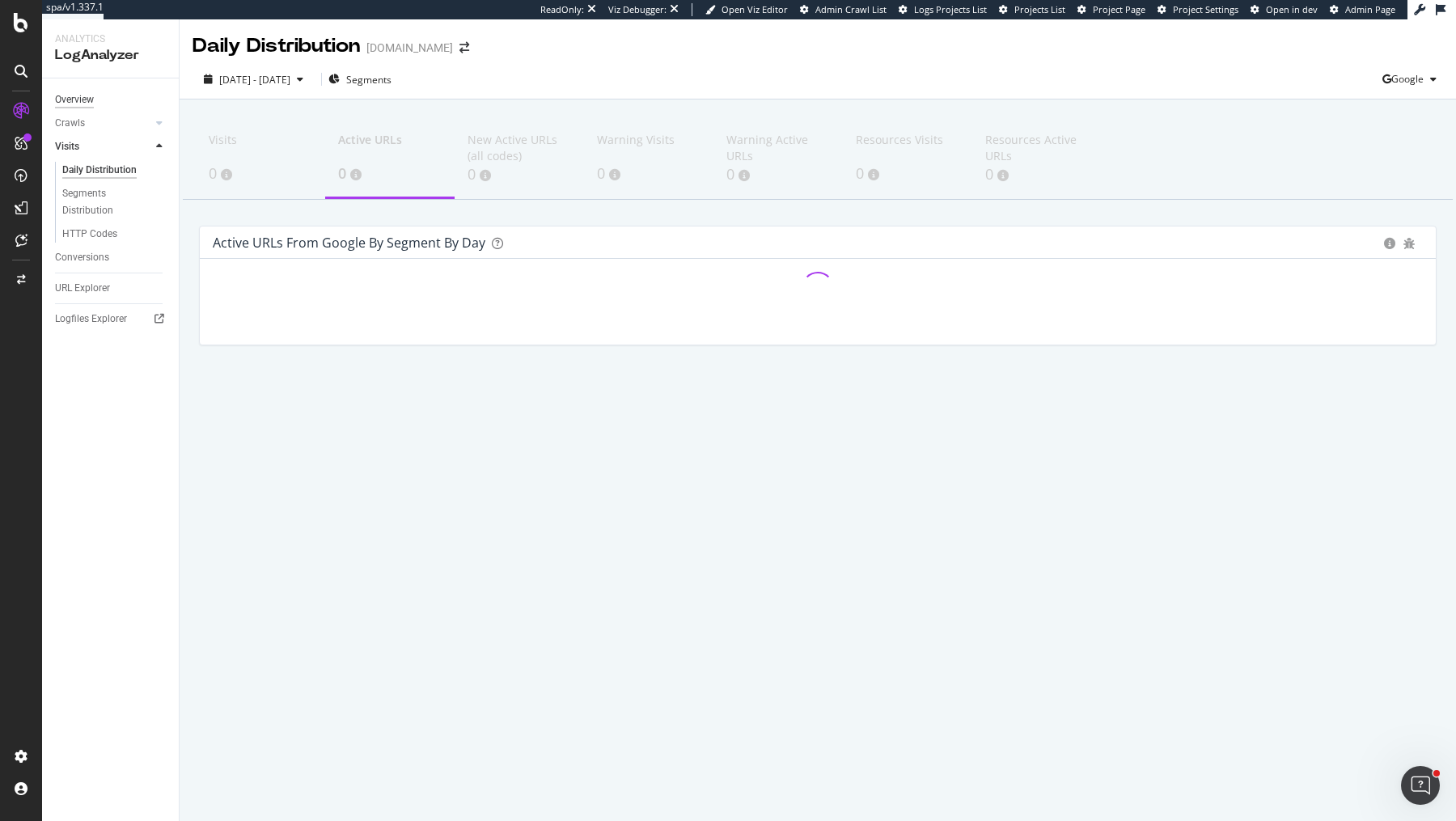
click at [84, 100] on div "Overview" at bounding box center [75, 99] width 39 height 17
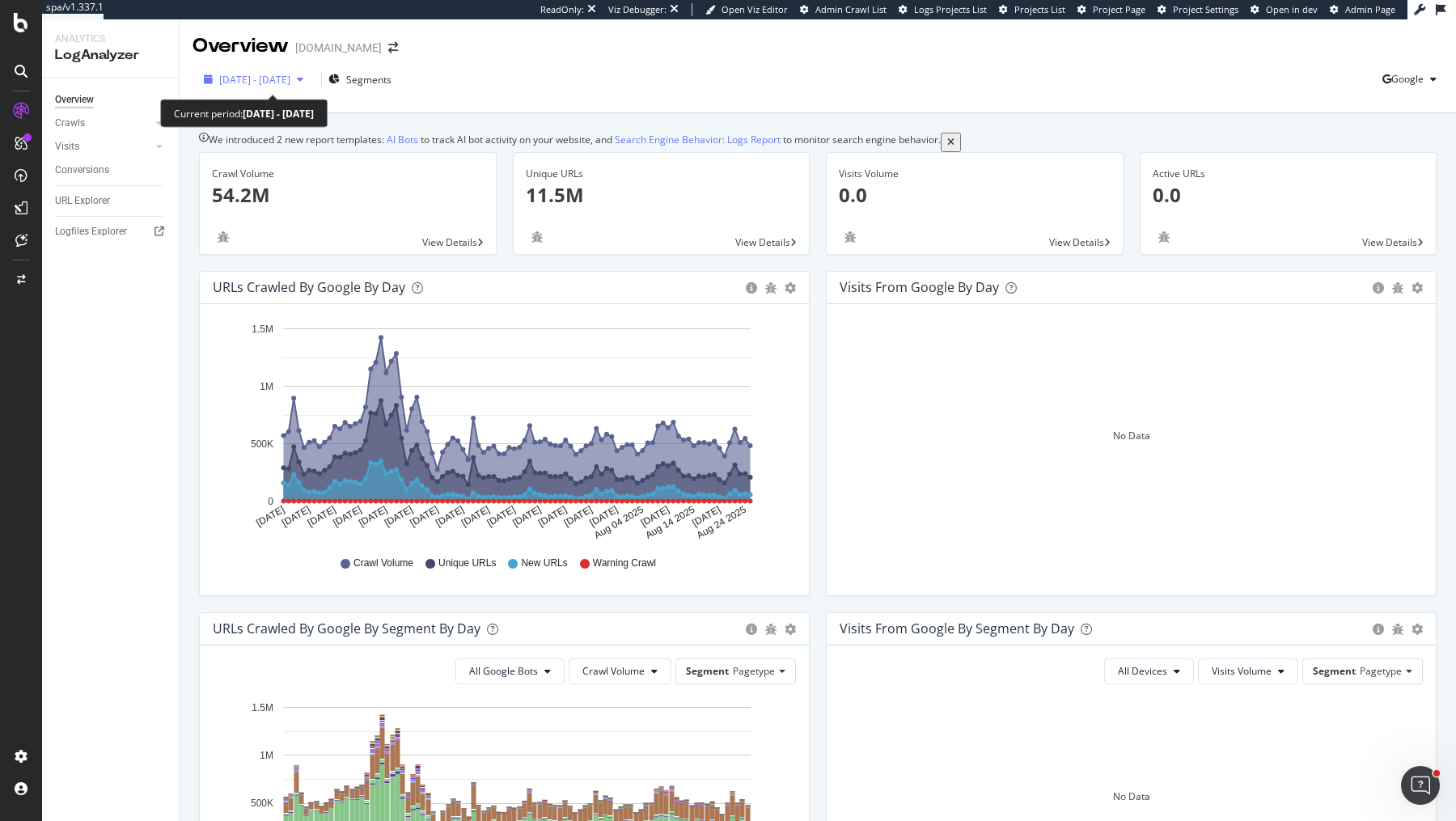
click at [290, 78] on span "[DATE] - [DATE]" at bounding box center [254, 80] width 71 height 14
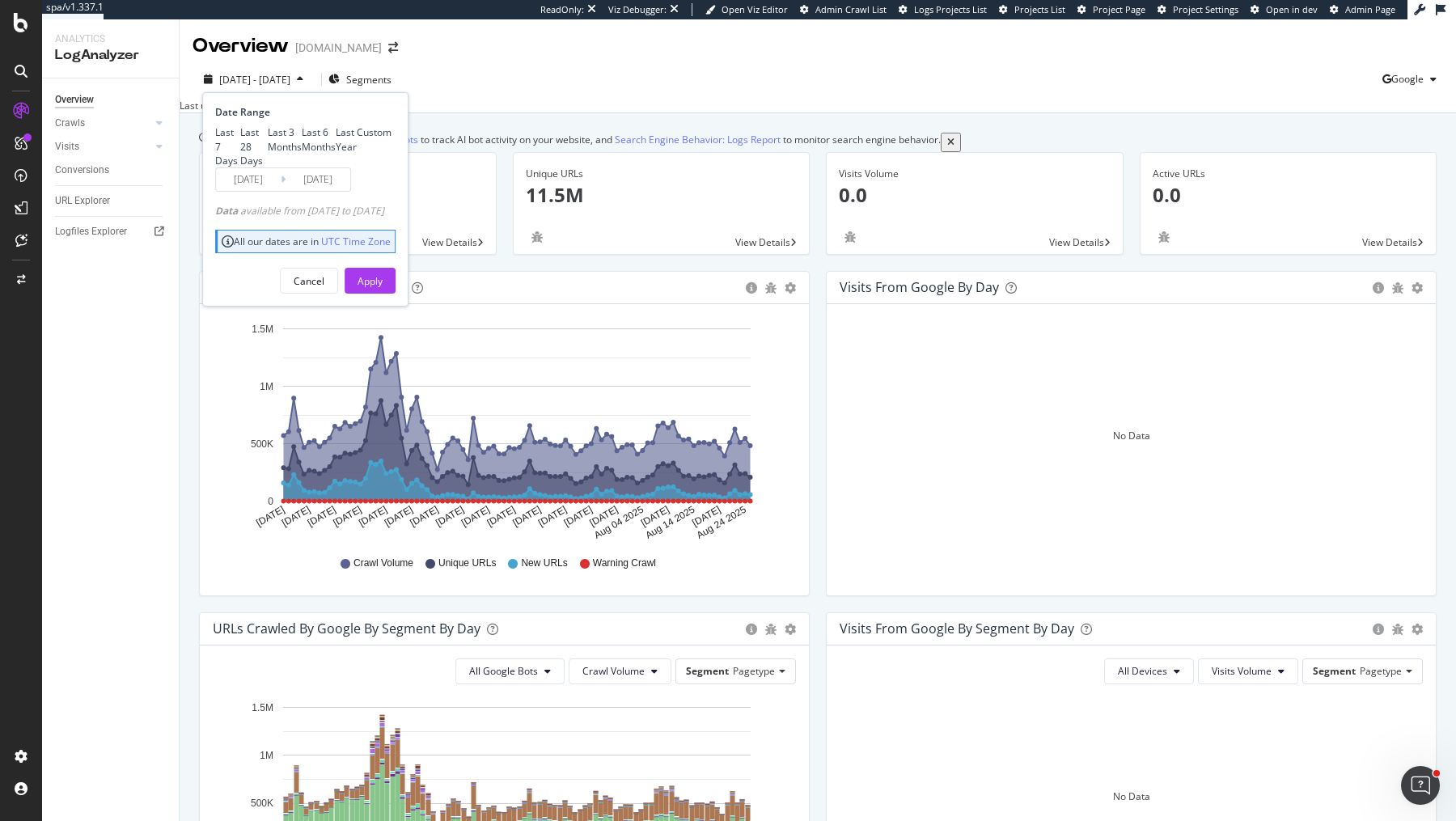
click at [282, 144] on div "Last 7 Days Last 28 Days Last 3 Months Last 6 Months Last Year Custom" at bounding box center [302, 146] width 176 height 41
click at [267, 151] on div "Last 28 Days" at bounding box center [254, 146] width 27 height 41
type input "[DATE]"
click at [383, 288] on div "Apply" at bounding box center [370, 281] width 25 height 14
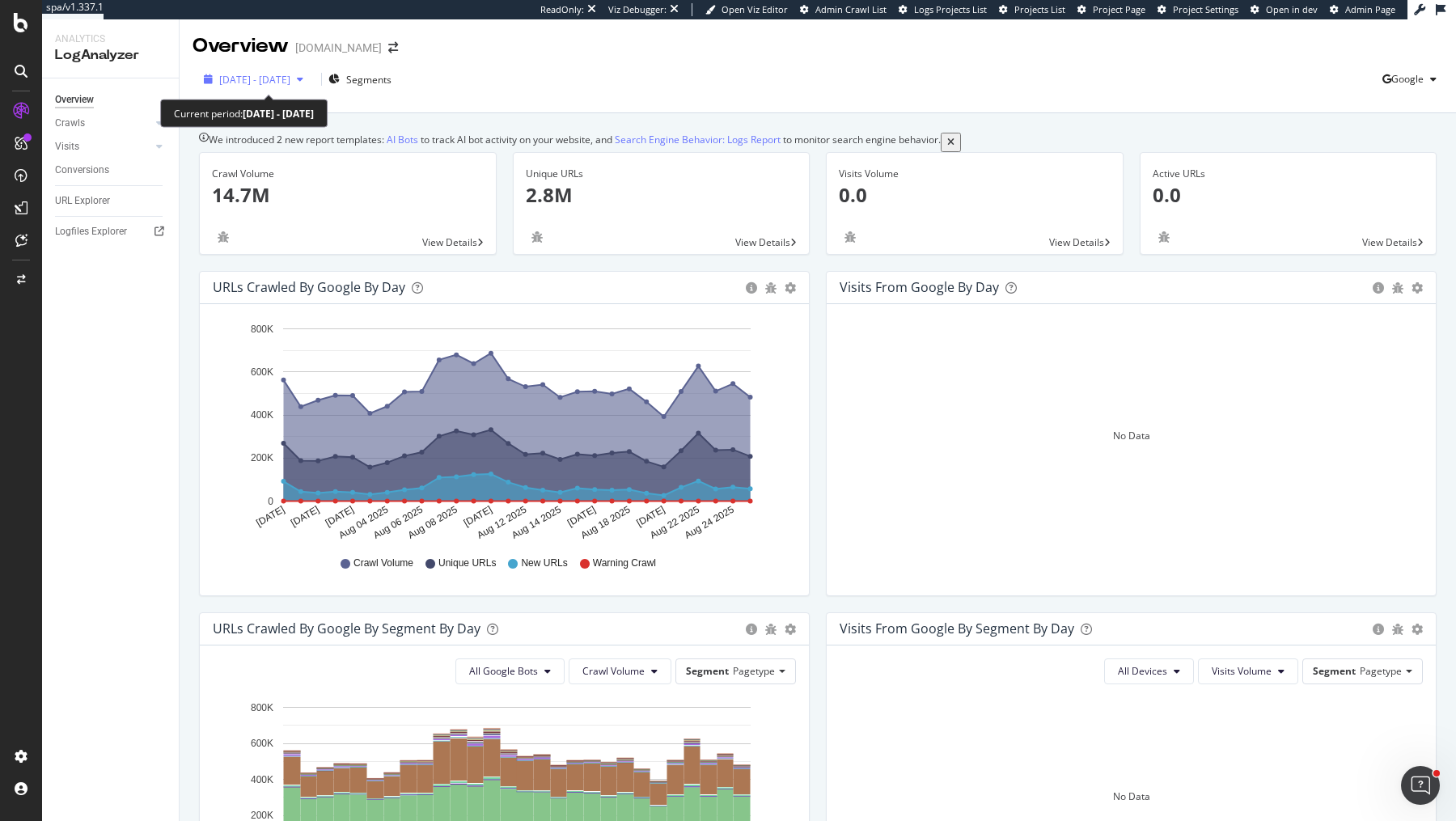
click at [291, 80] on span "[DATE] - [DATE]" at bounding box center [254, 80] width 71 height 14
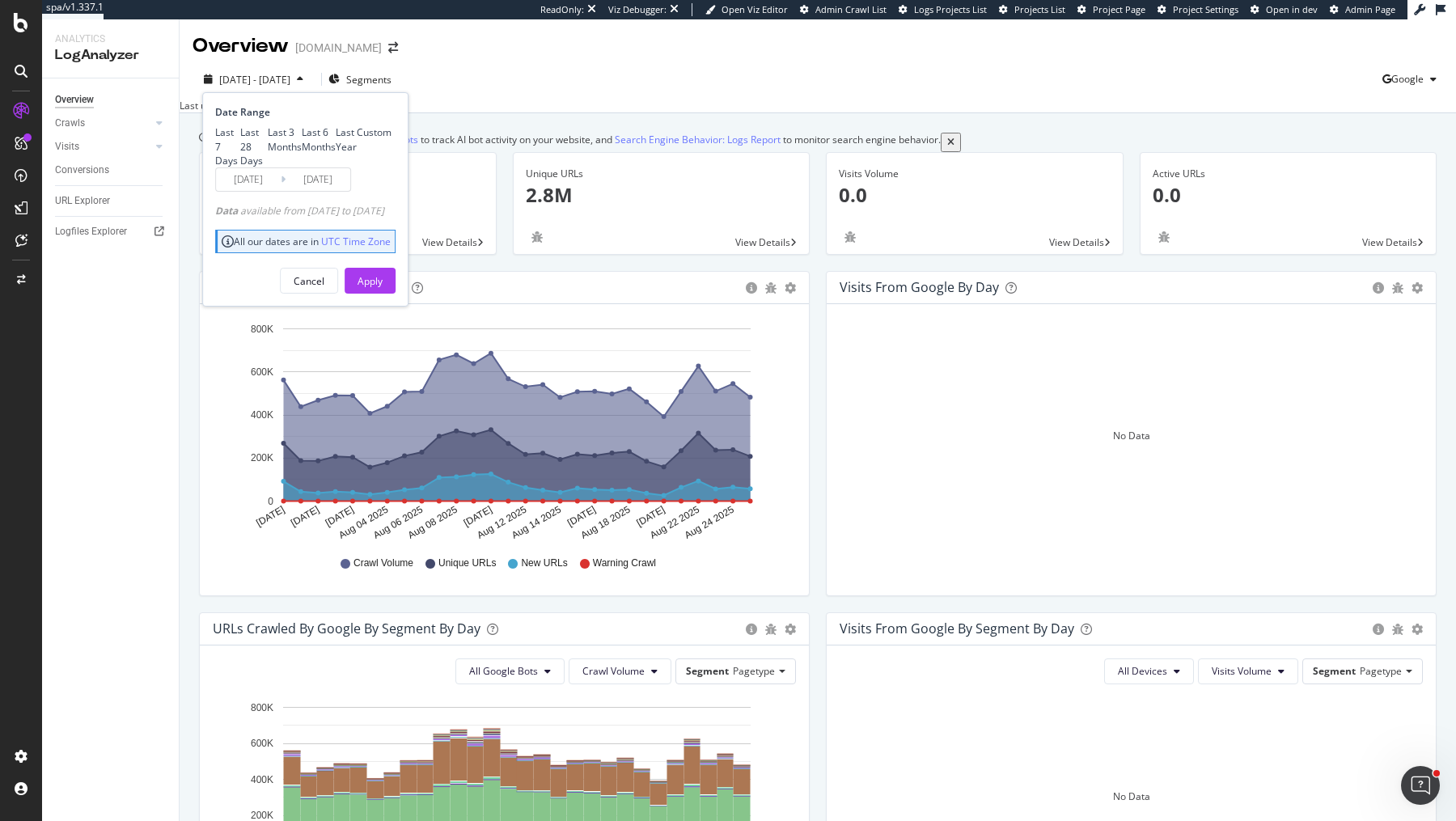
click at [267, 153] on div "Last 3 Months" at bounding box center [284, 139] width 34 height 27
type input "[DATE]"
click at [383, 288] on div "Apply" at bounding box center [370, 281] width 25 height 14
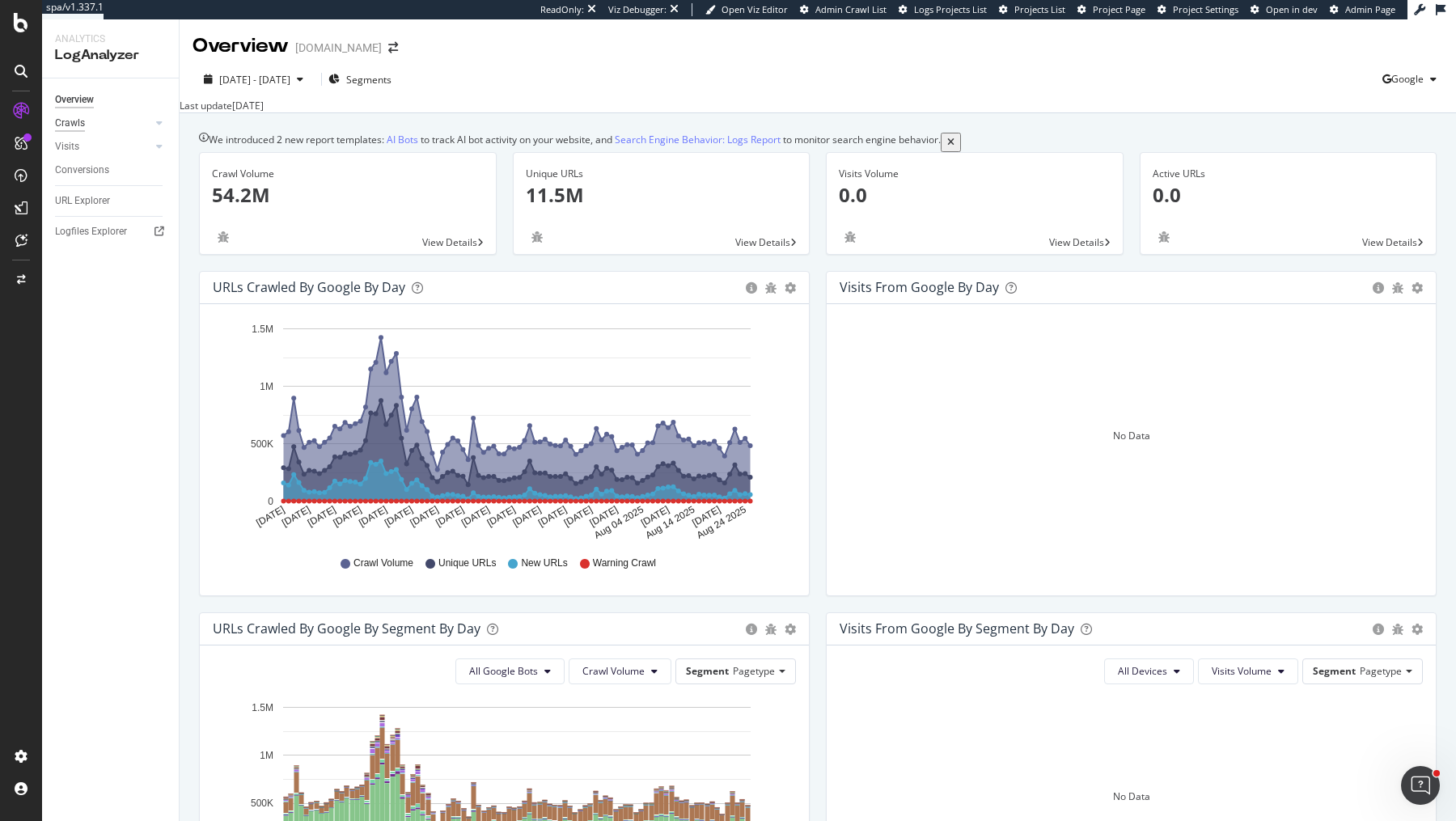
click at [82, 126] on div "Crawls" at bounding box center [70, 122] width 30 height 17
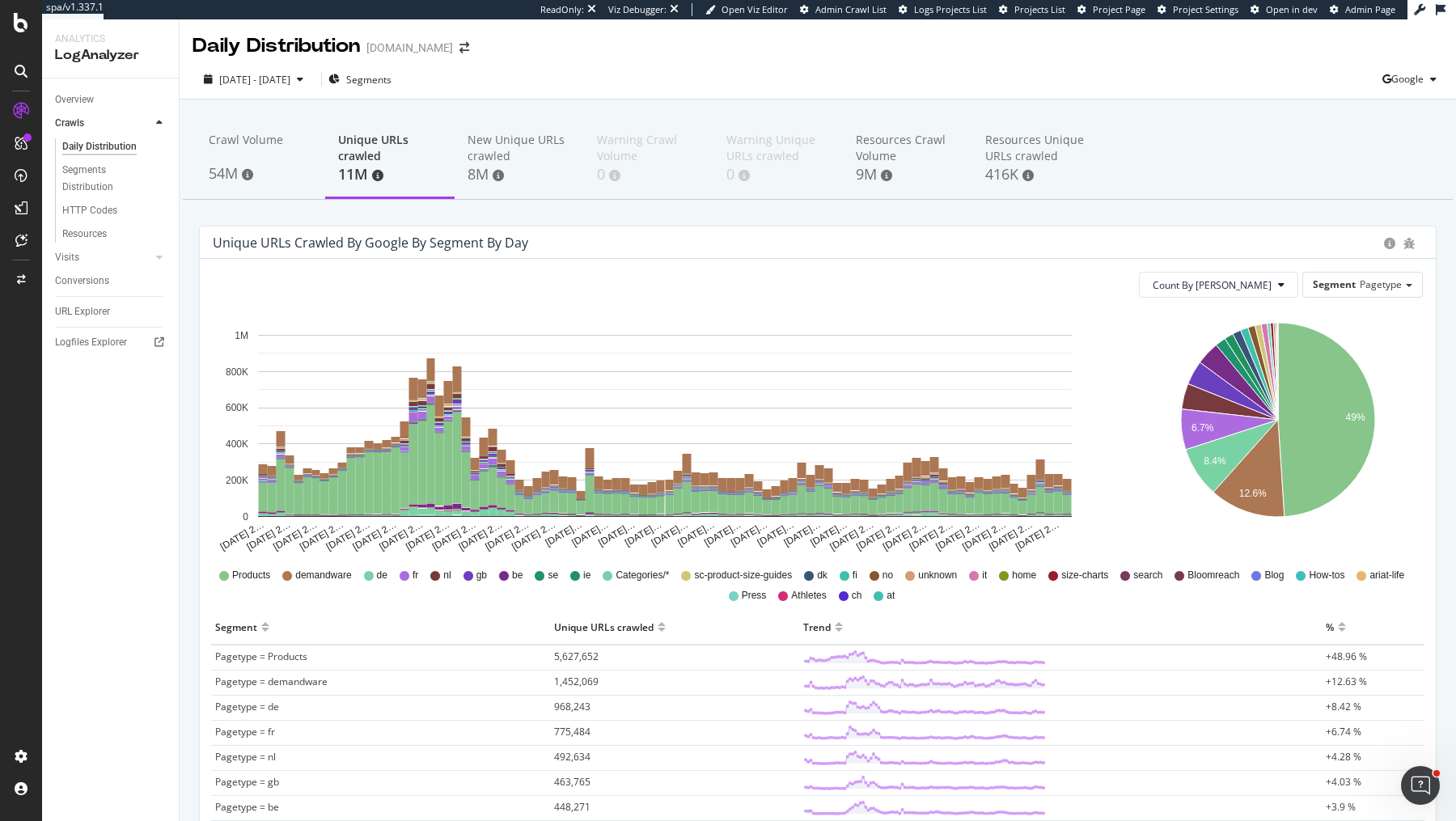
click at [829, 25] on div "Daily Distribution [DOMAIN_NAME]" at bounding box center [817, 40] width 1276 height 41
